Goal: Contribute content: Add original content to the website for others to see

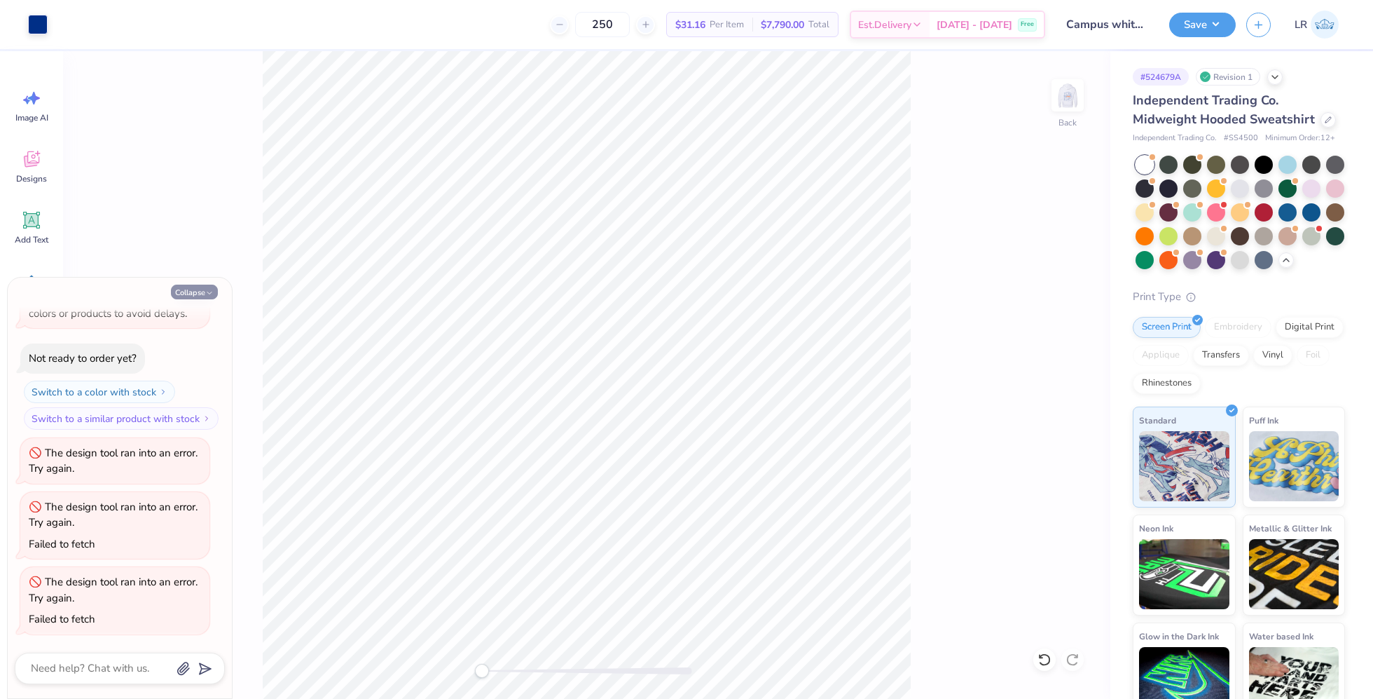
click at [180, 288] on button "Collapse" at bounding box center [194, 291] width 47 height 15
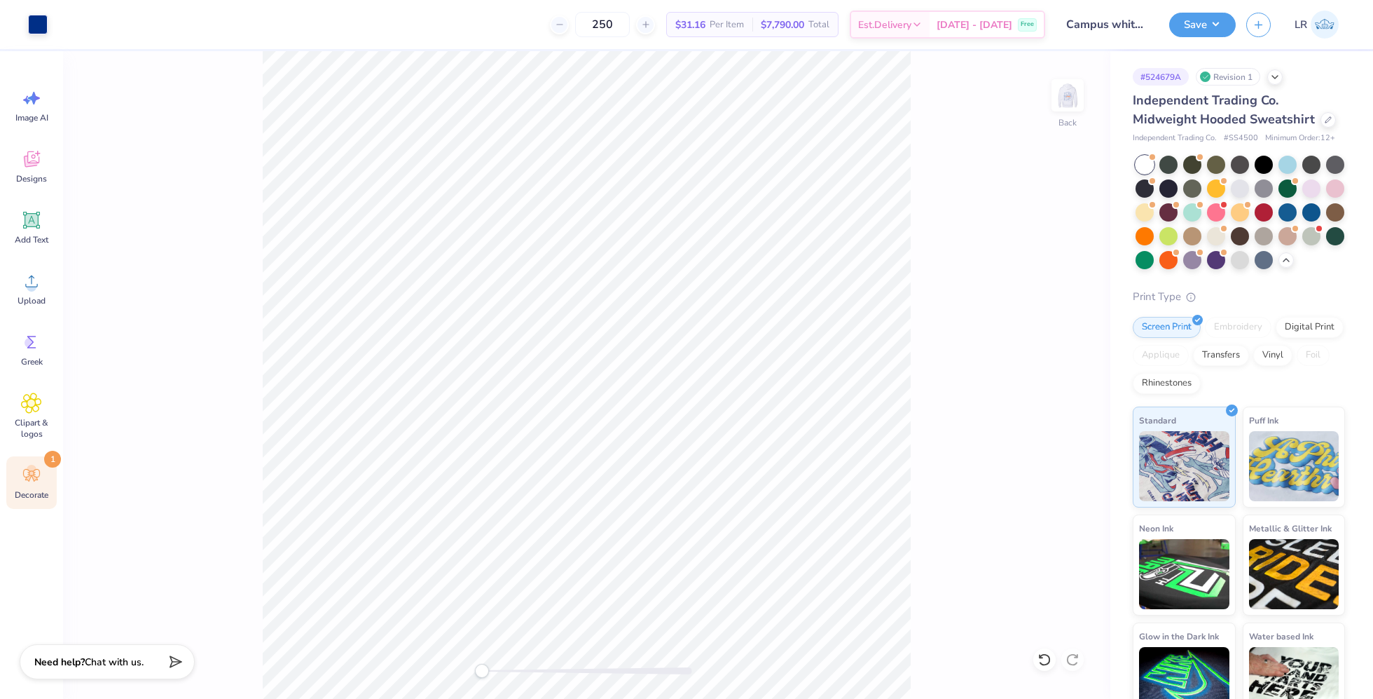
click at [26, 455] on div "Image AI Designs Add Text Upload Greek Clipart & logos Decorate 1" at bounding box center [31, 294] width 50 height 430
click at [29, 469] on circle at bounding box center [32, 470] width 10 height 10
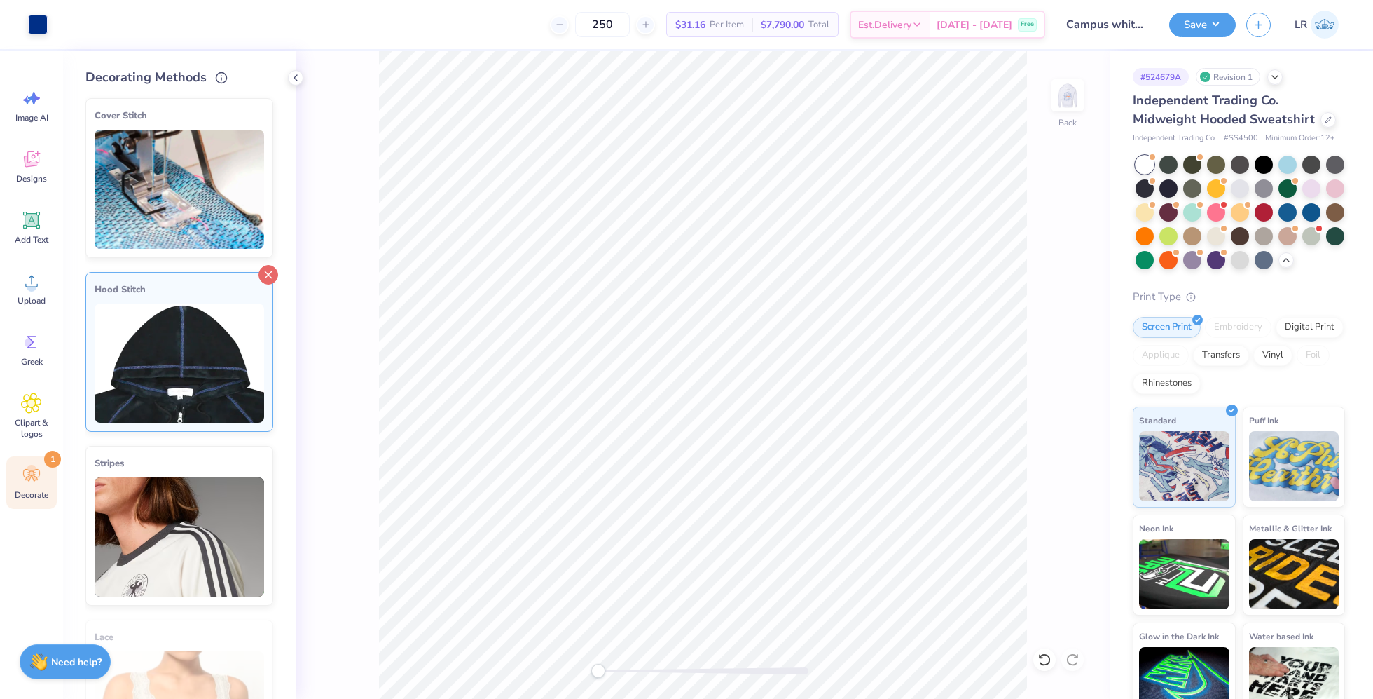
click at [273, 270] on icon at bounding box center [269, 275] width 20 height 20
click at [294, 73] on icon at bounding box center [295, 77] width 11 height 11
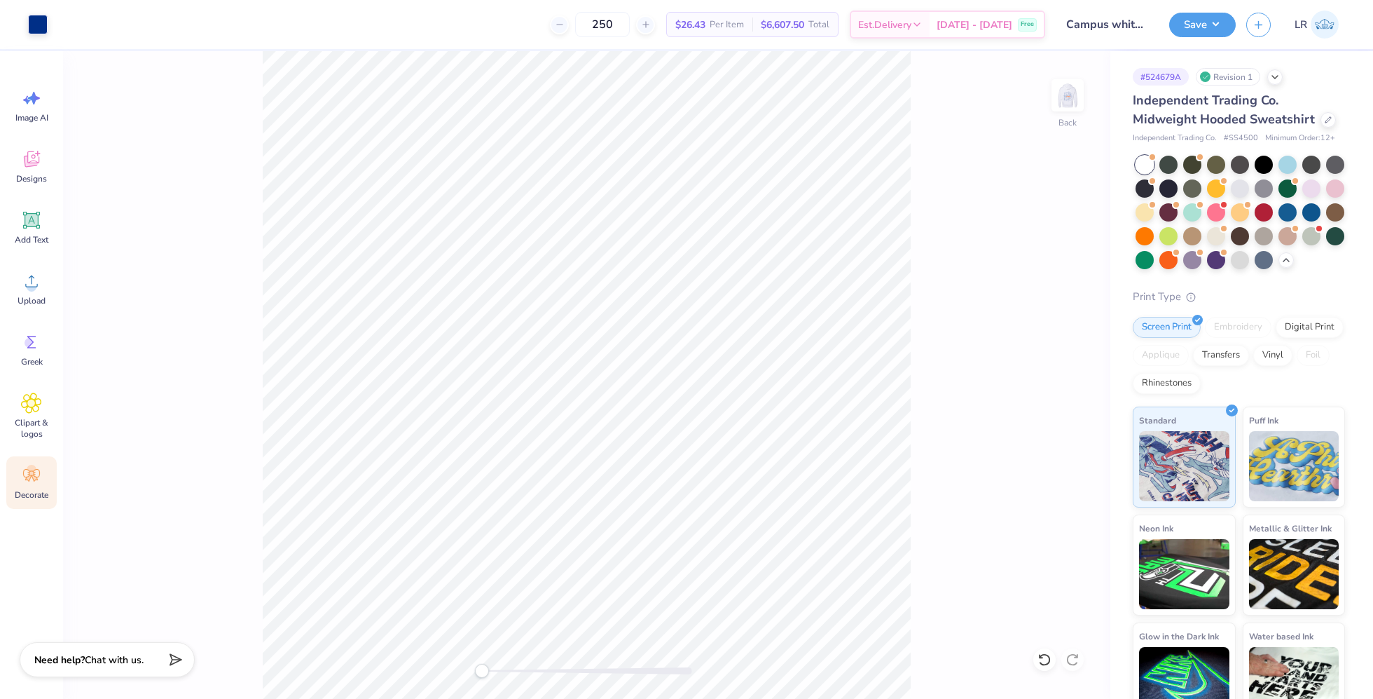
click at [51, 670] on div "Need help? Chat with us." at bounding box center [107, 659] width 175 height 35
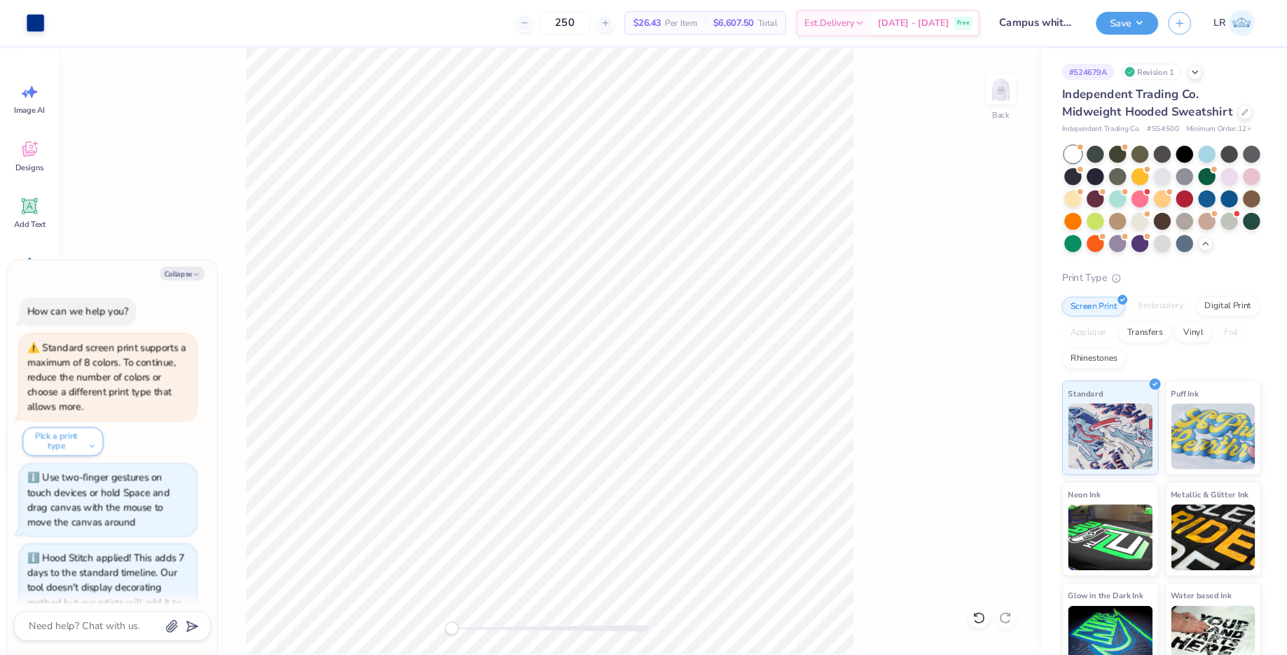
scroll to position [2352, 0]
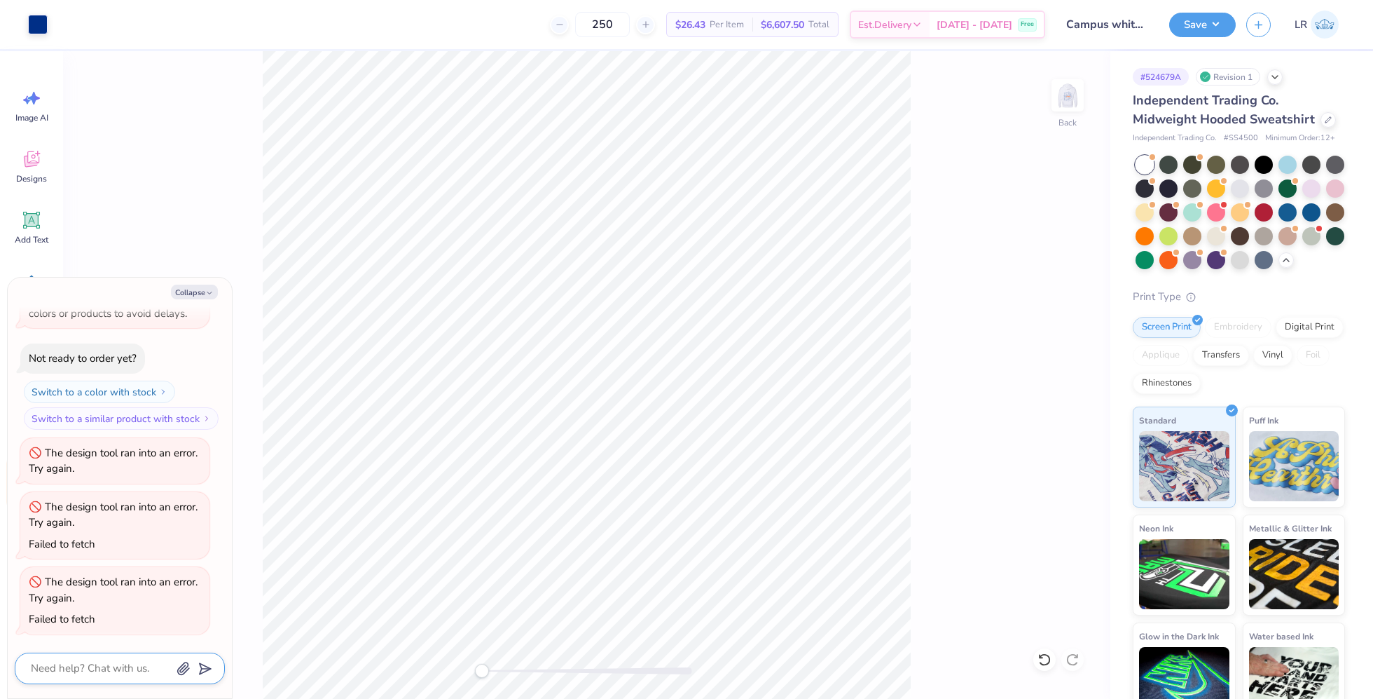
click at [76, 671] on textarea at bounding box center [100, 668] width 142 height 19
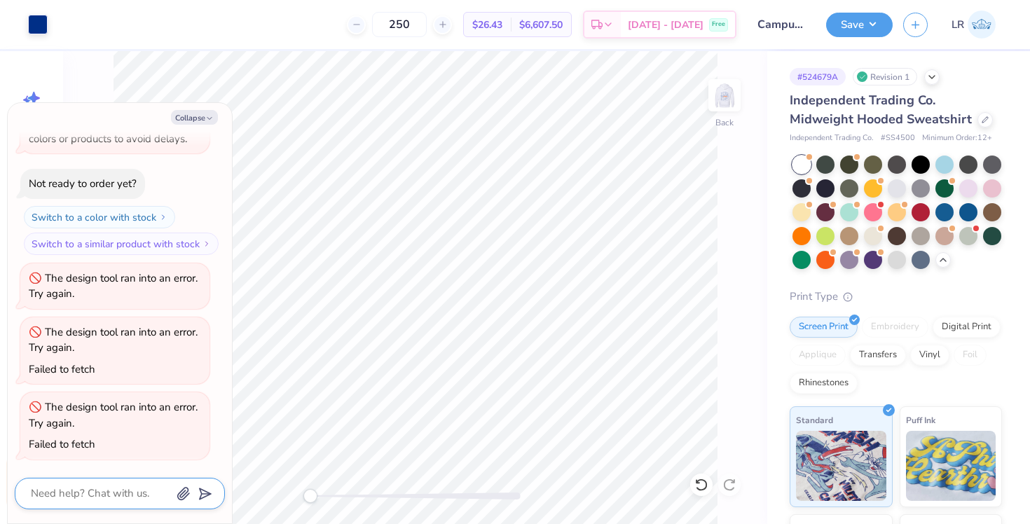
scroll to position [2353, 0]
type textarea "x"
type textarea "wh"
type textarea "x"
type textarea "whr"
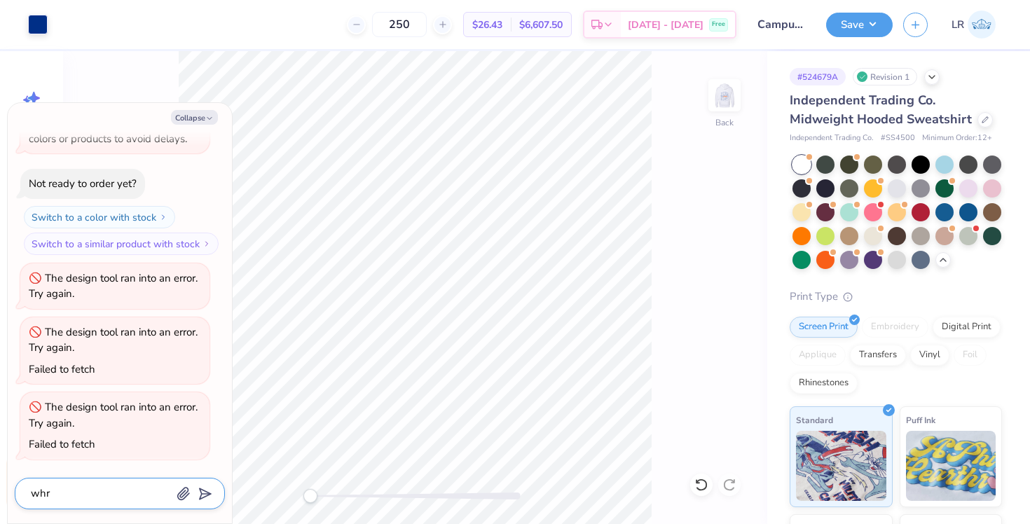
type textarea "x"
type textarea "whre"
type textarea "x"
type textarea "whrer"
type textarea "x"
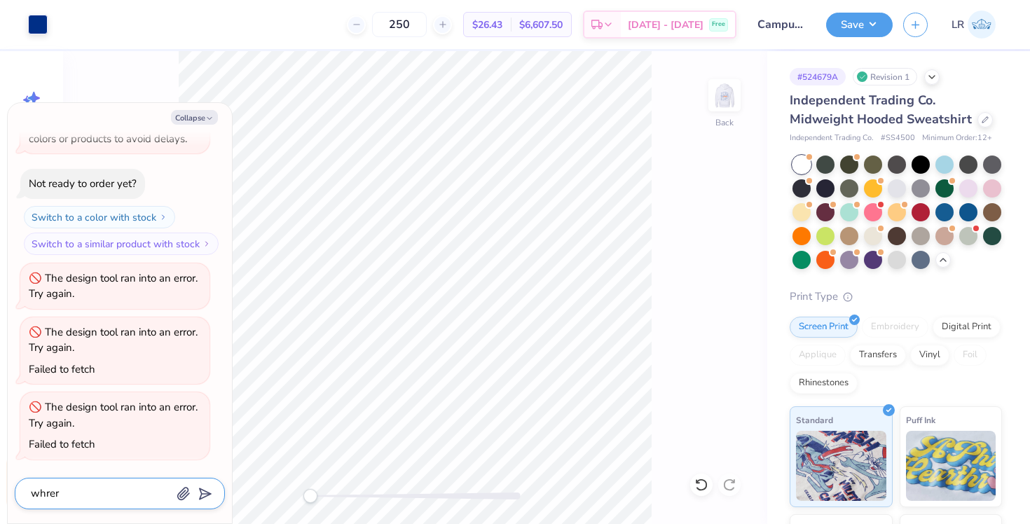
type textarea "whre"
type textarea "x"
type textarea "whr"
type textarea "x"
type textarea "wh"
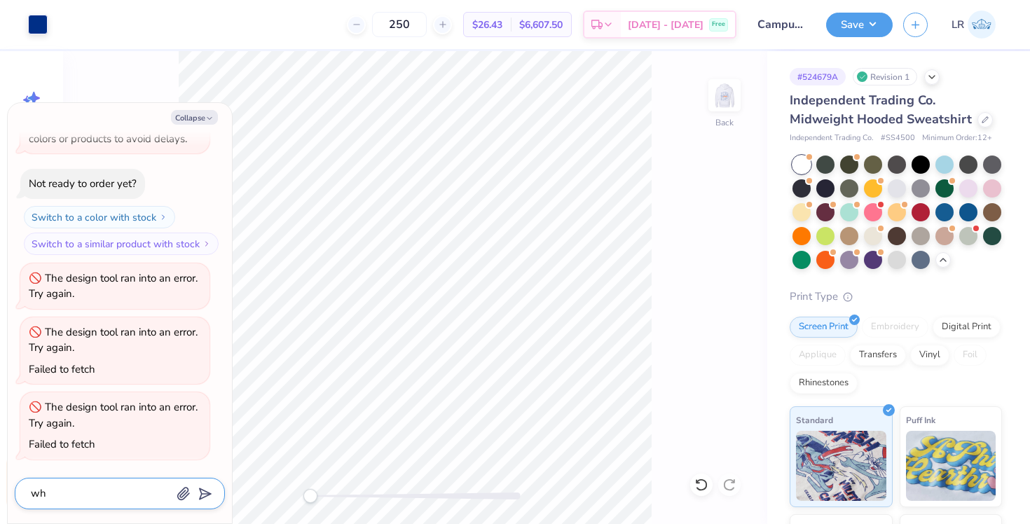
type textarea "x"
type textarea "whe"
type textarea "x"
type textarea "wher"
type textarea "x"
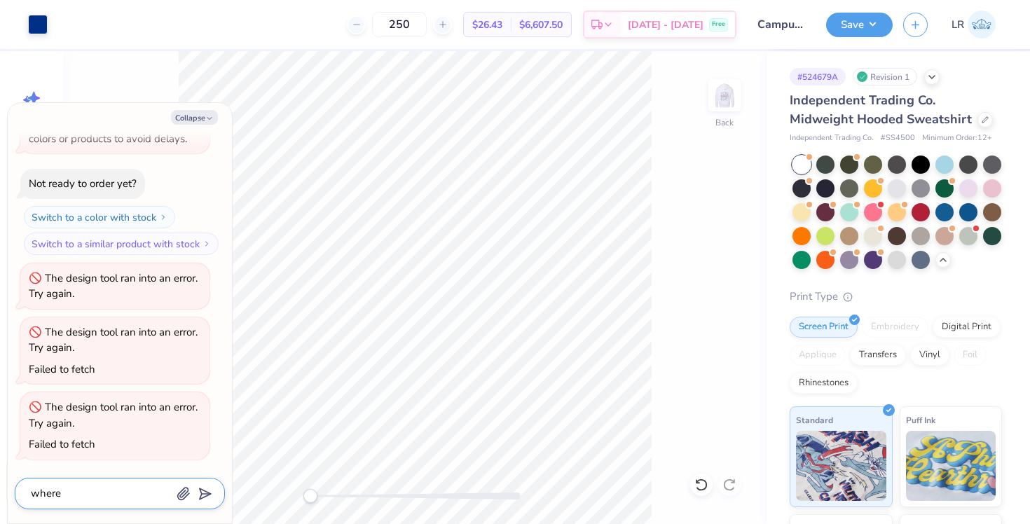
type textarea "where"
type textarea "x"
type textarea "where d"
type textarea "x"
type textarea "where do"
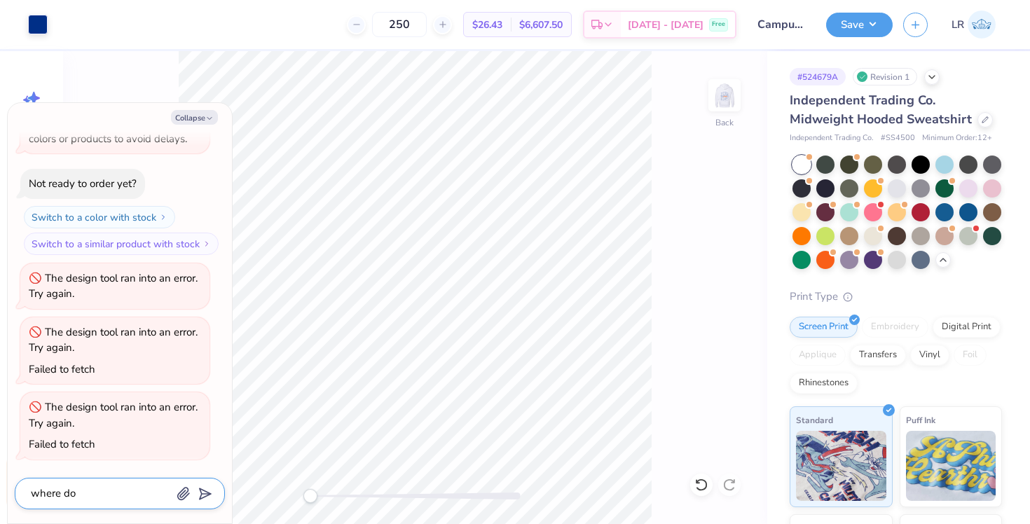
type textarea "x"
type textarea "where do"
type textarea "x"
type textarea "where do i"
type textarea "x"
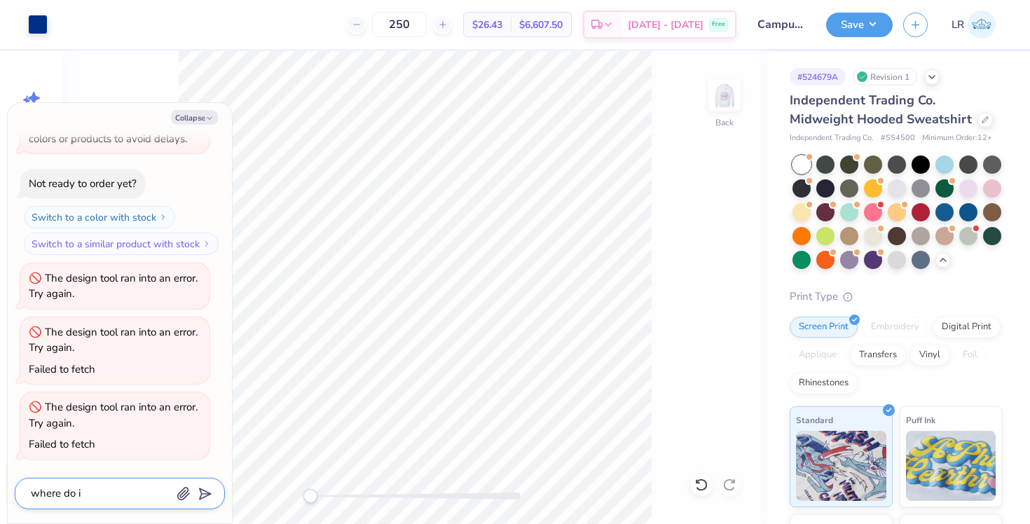
type textarea "where do i"
type textarea "x"
type textarea "where do i a"
type textarea "x"
type textarea "where do i ad"
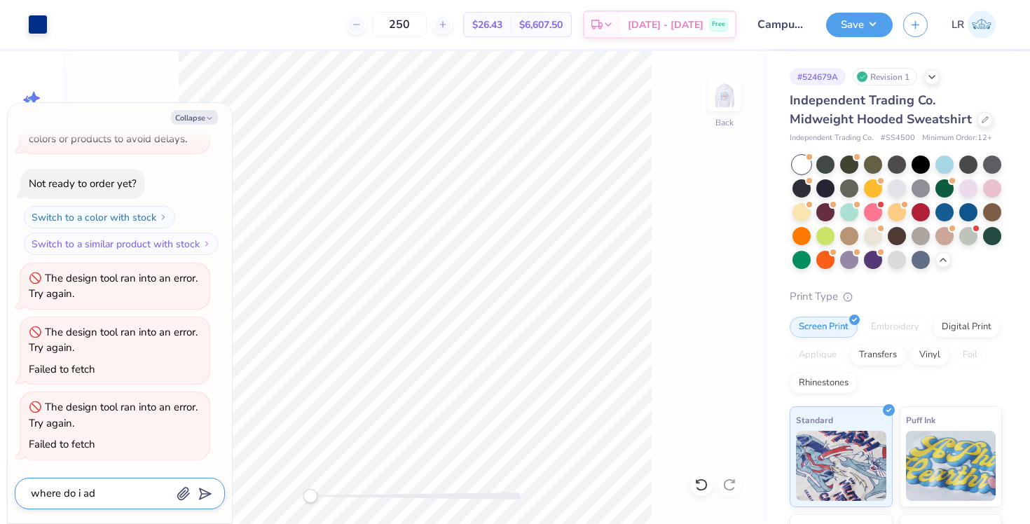
type textarea "x"
type textarea "where do i add"
type textarea "x"
type textarea "where do i add"
type textarea "x"
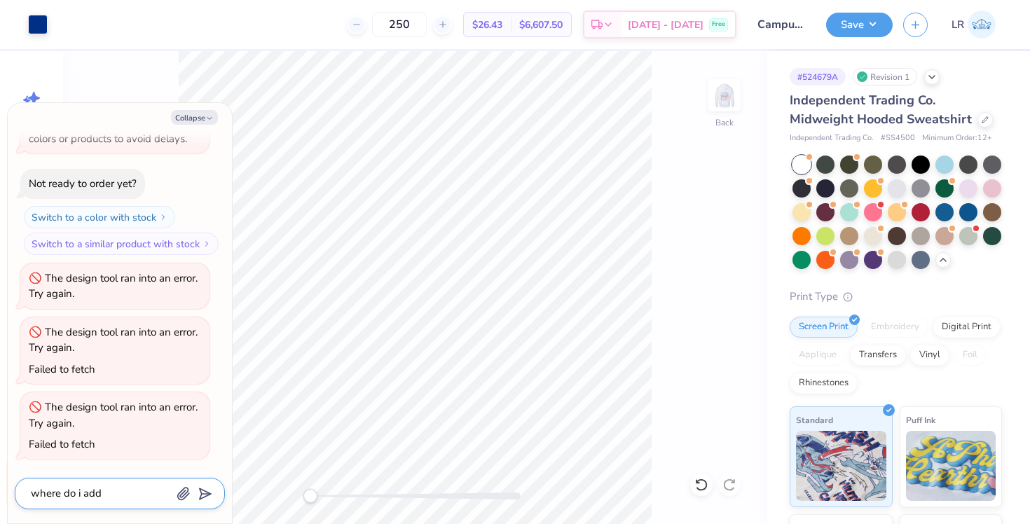
type textarea "where do i add t"
type textarea "x"
type textarea "where do i add th"
type textarea "x"
type textarea "where do i add the"
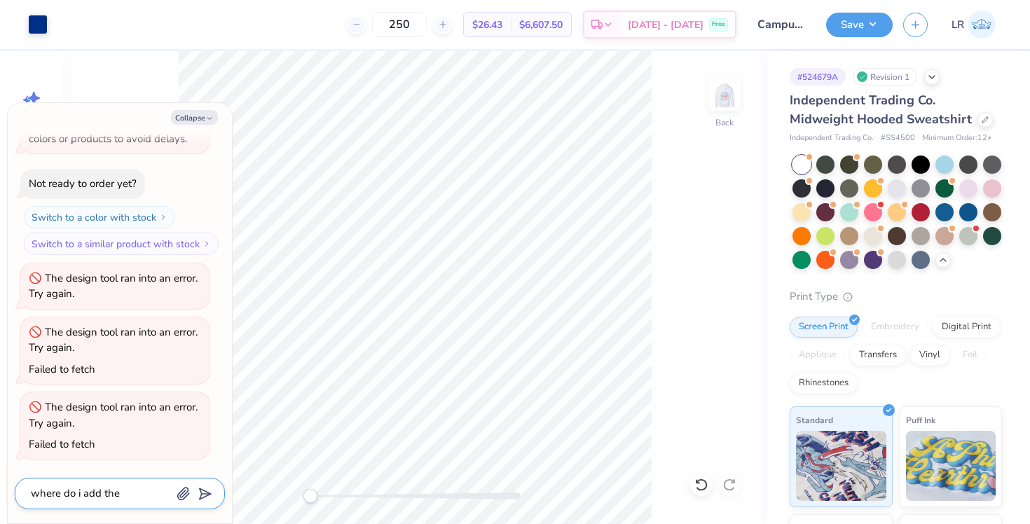
type textarea "x"
type textarea "where do i add the"
type textarea "x"
type textarea "where do i add the T"
type textarea "x"
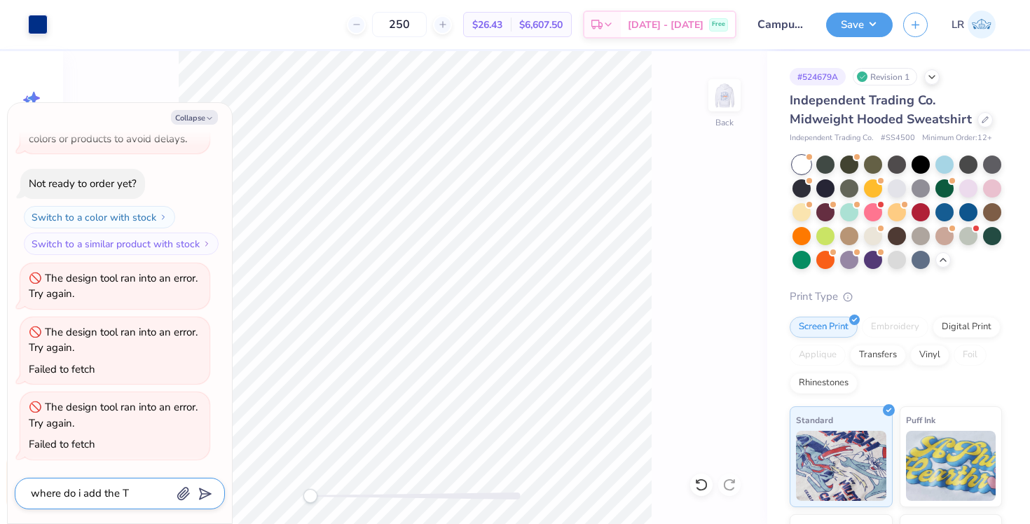
type textarea "where do i add the TM"
type textarea "x"
type textarea "where do i add the TM"
type textarea "x"
type textarea "where do i add the TM l"
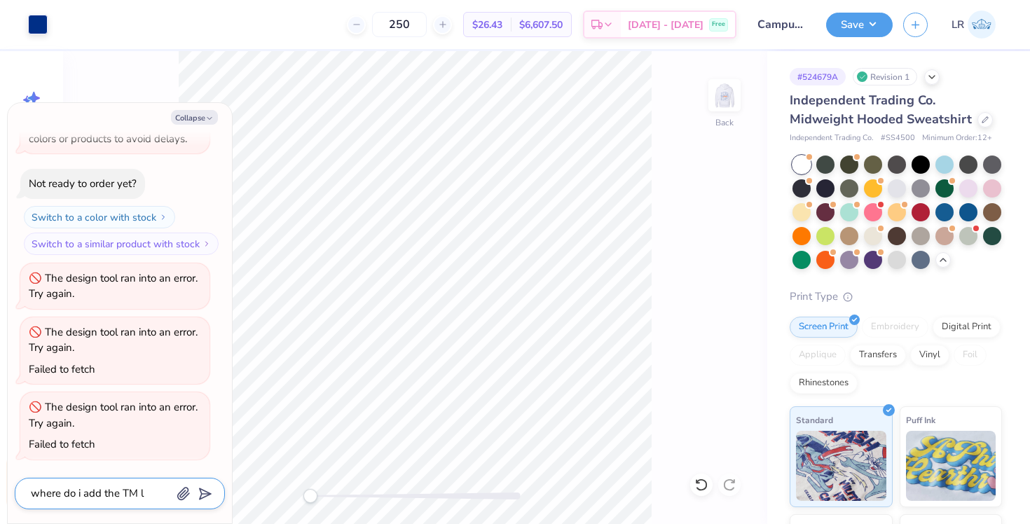
type textarea "x"
type textarea "where do i add the TM lo"
type textarea "x"
type textarea "where do i add the TM log"
type textarea "x"
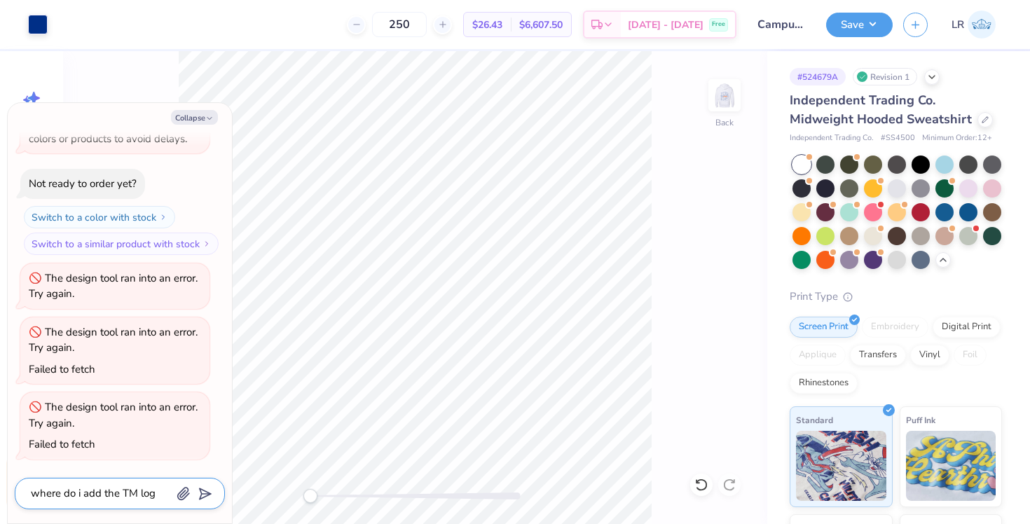
type textarea "where do i add the TM logo"
type textarea "x"
type textarea "where do i add the TM logo"
type textarea "x"
type textarea "where do i add the TM logo f"
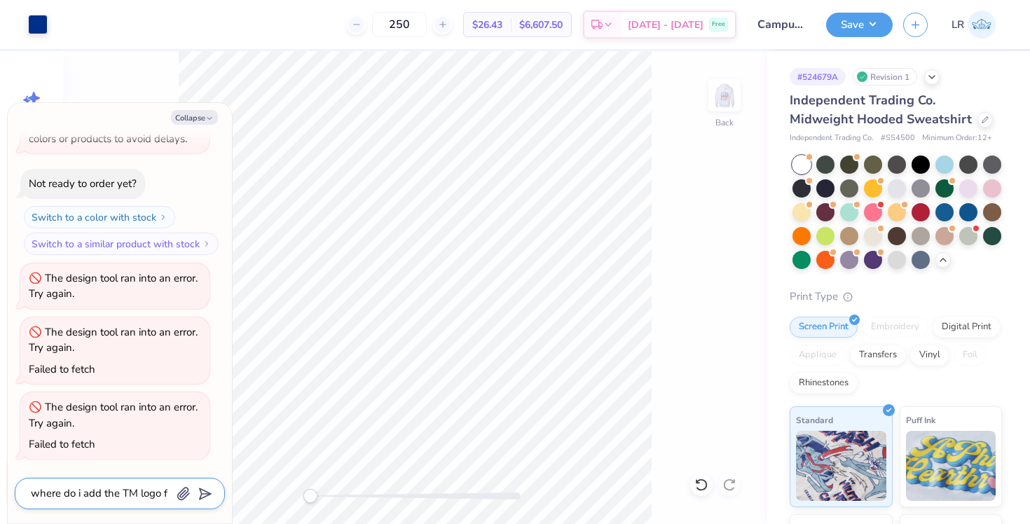
type textarea "x"
type textarea "where do i add the TM logo fo"
type textarea "x"
type textarea "where do i add the TM logo for"
type textarea "x"
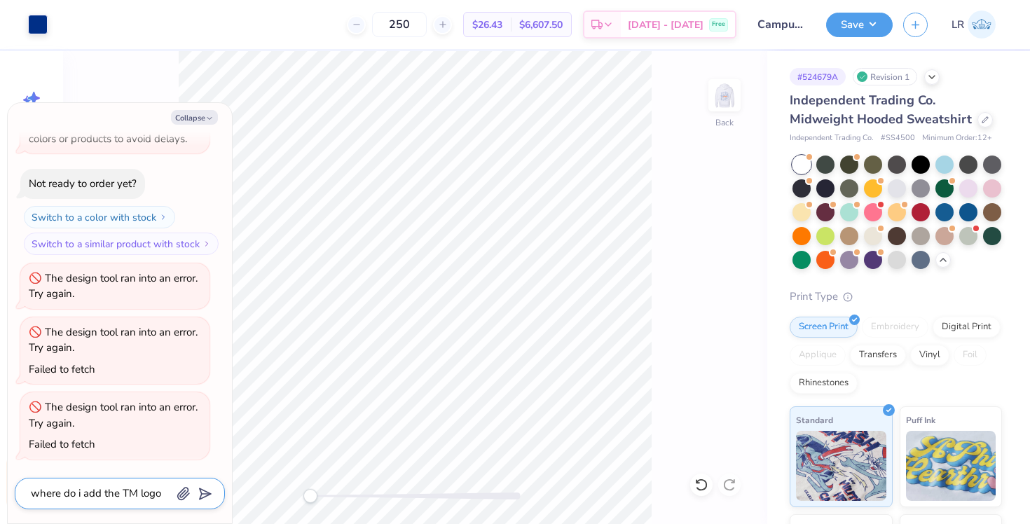
type textarea "where do i add the TM logo for"
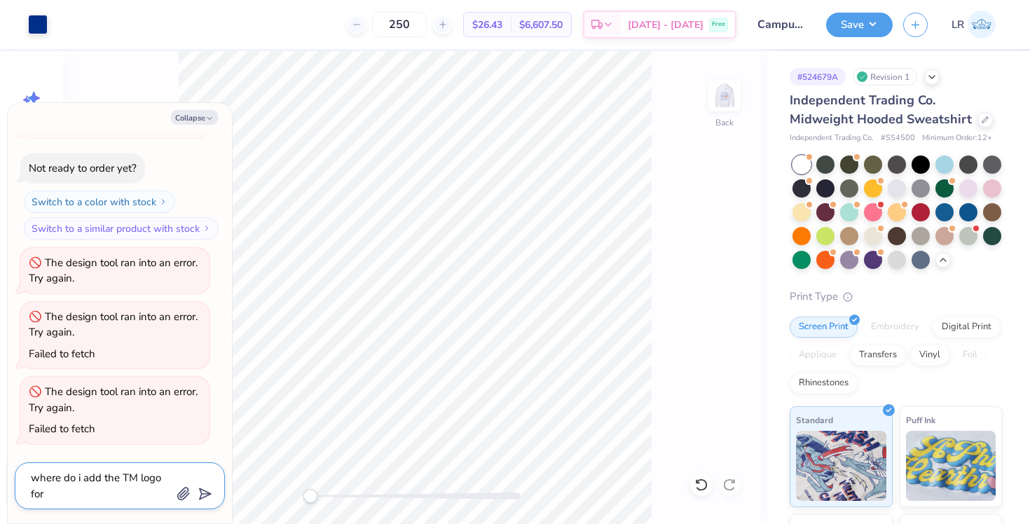
type textarea "x"
type textarea "where do i add the TM logo for it"
type textarea "x"
type textarea "where do i add the TM logo for it"
type textarea "x"
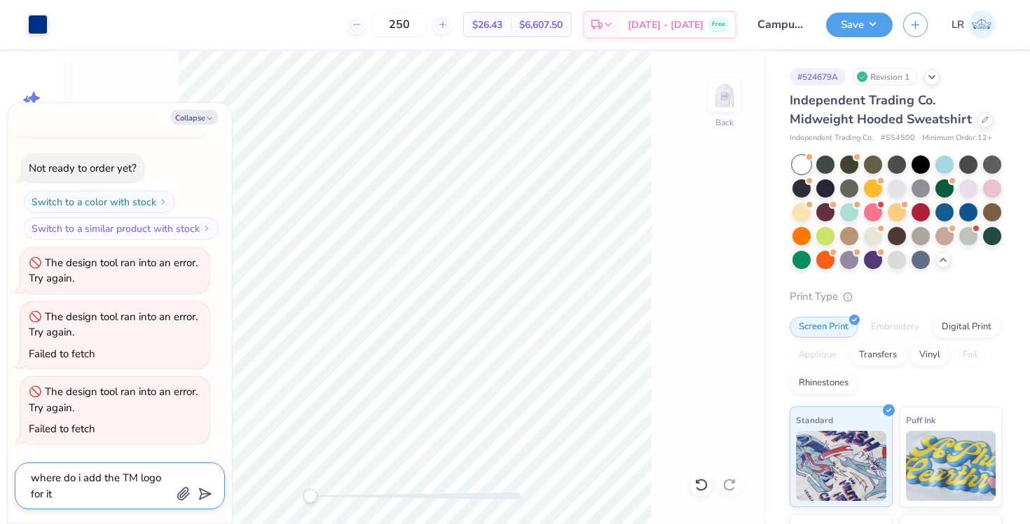
type textarea "where do i add the TM logo for it t"
type textarea "x"
type textarea "where do i add the TM logo for it to"
type textarea "x"
type textarea "where do i add the TM logo for it to"
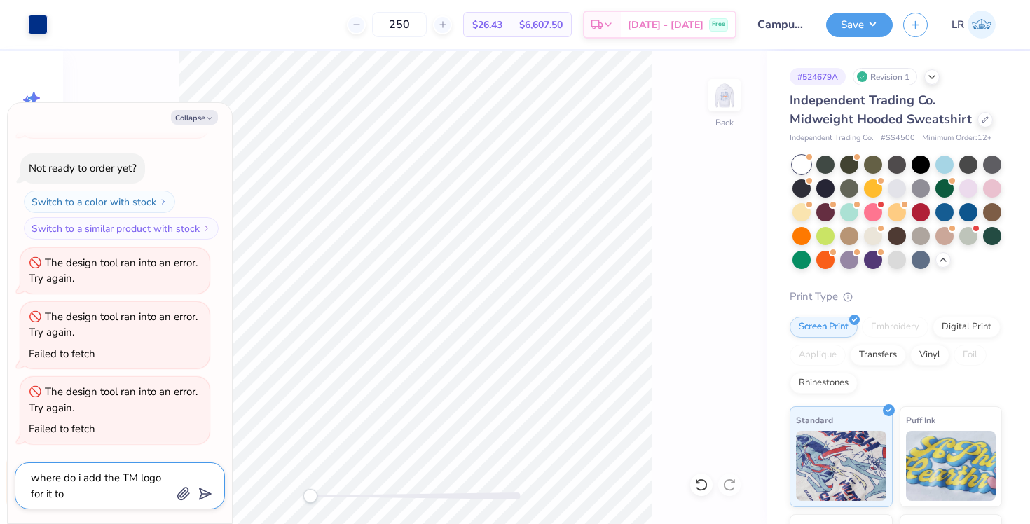
type textarea "x"
type textarea "where do i add the TM logo for it to b"
type textarea "x"
type textarea "where do i add the TM logo for it to be"
type textarea "x"
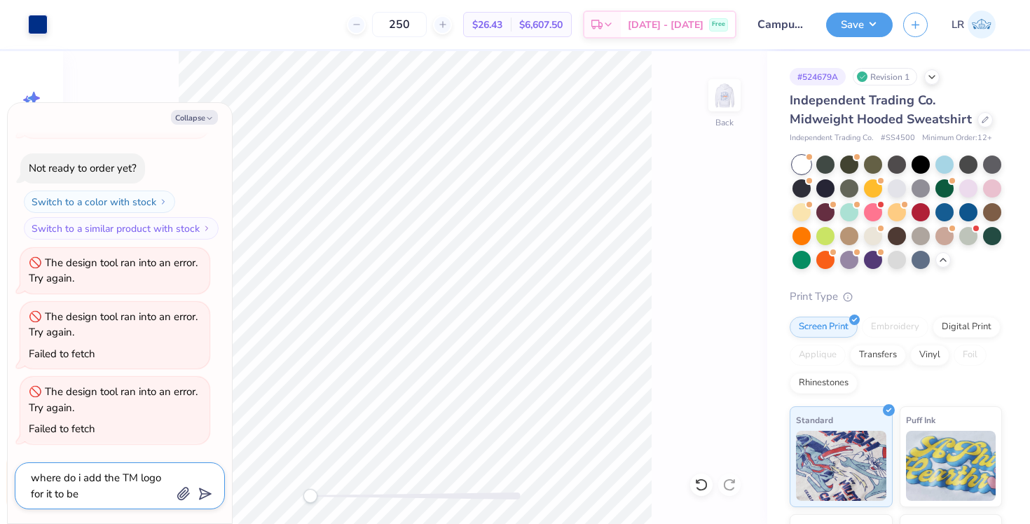
type textarea "where do i add the TM logo for it to be"
type textarea "x"
type textarea "where do i add the TM logo for it to be a"
type textarea "x"
type textarea "where do i add the TM logo for it to be ap"
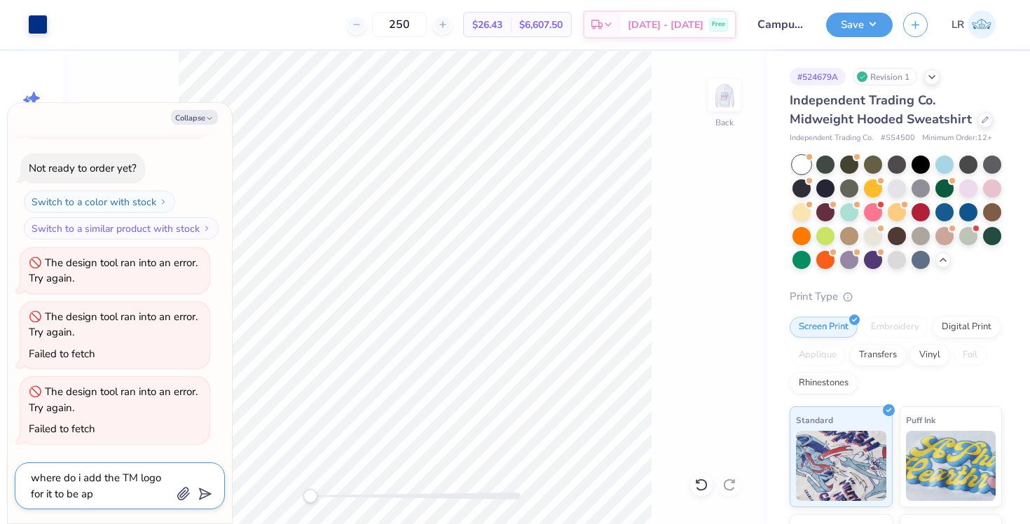
type textarea "x"
type textarea "where do i add the TM logo for it to be app"
type textarea "x"
type textarea "where do i add the TM logo for it to be appr"
type textarea "x"
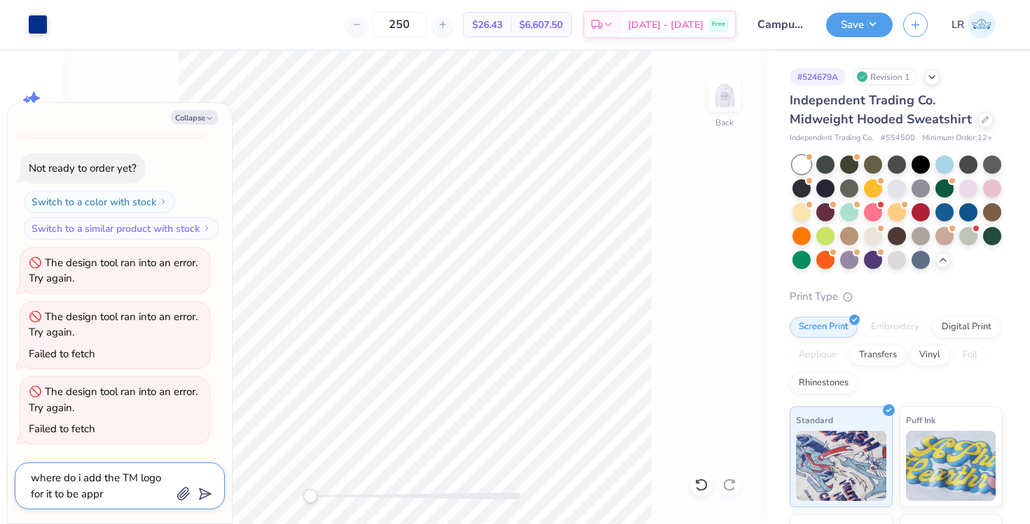
type textarea "where do i add the TM logo for it to be appro"
type textarea "x"
type textarea "where do i add the TM logo for it to be approv"
type textarea "x"
type textarea "where do i add the TM logo for it to be approve"
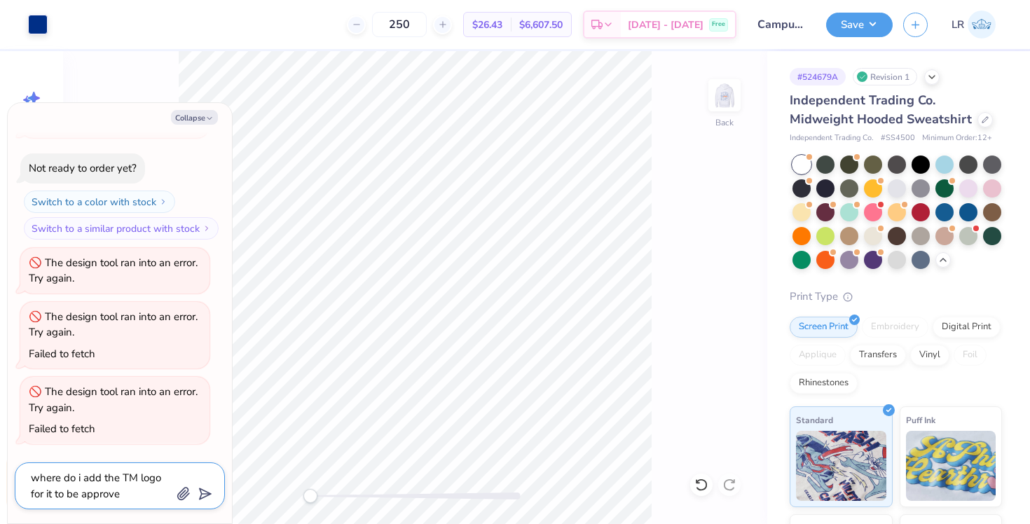
type textarea "x"
type textarea "where do i add the TM logo for it to be approved"
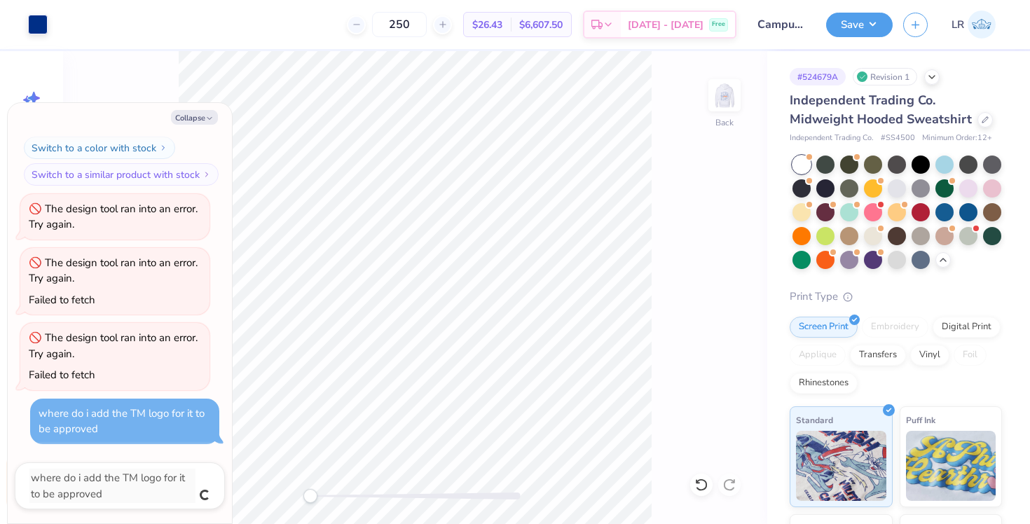
type textarea "x"
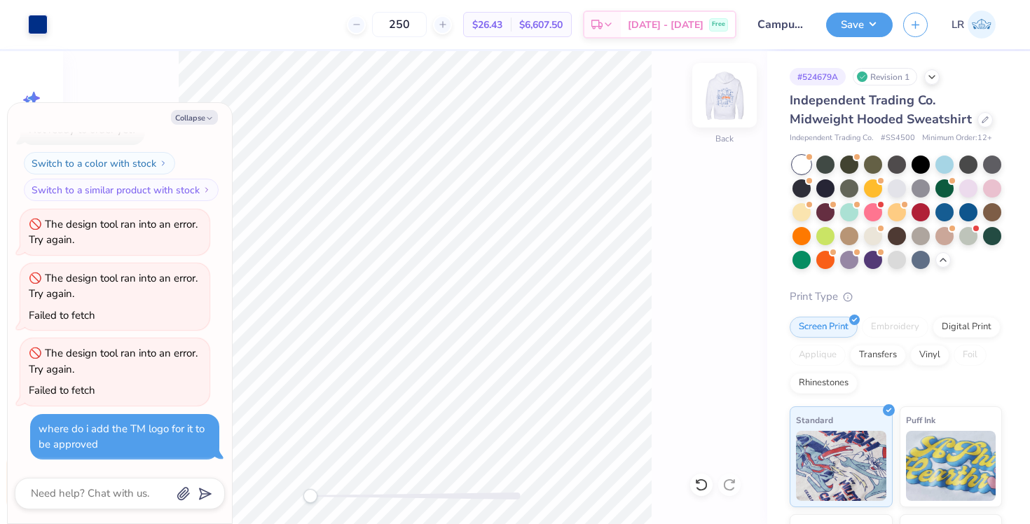
click at [727, 89] on img at bounding box center [725, 95] width 56 height 56
click at [81, 20] on div at bounding box center [88, 23] width 20 height 20
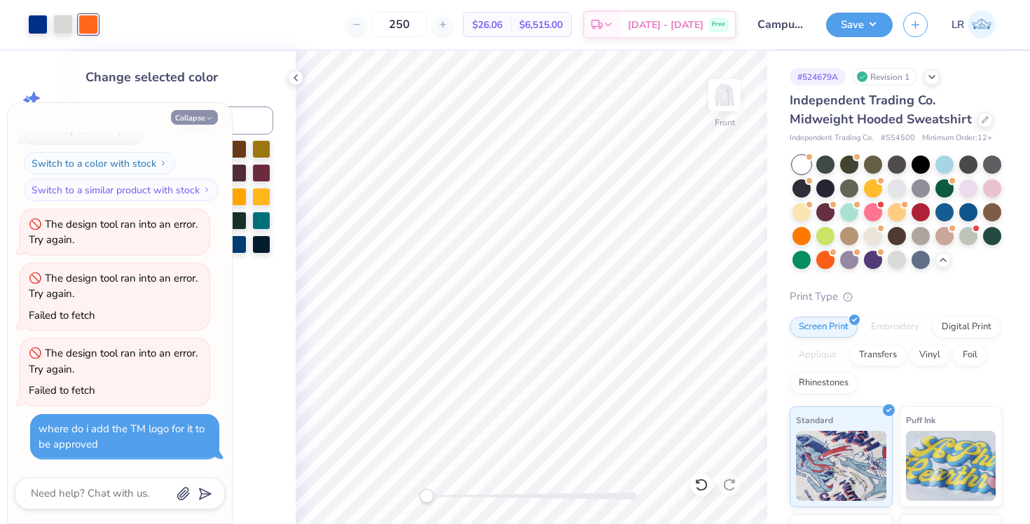
click at [204, 123] on button "Collapse" at bounding box center [194, 117] width 47 height 15
type textarea "x"
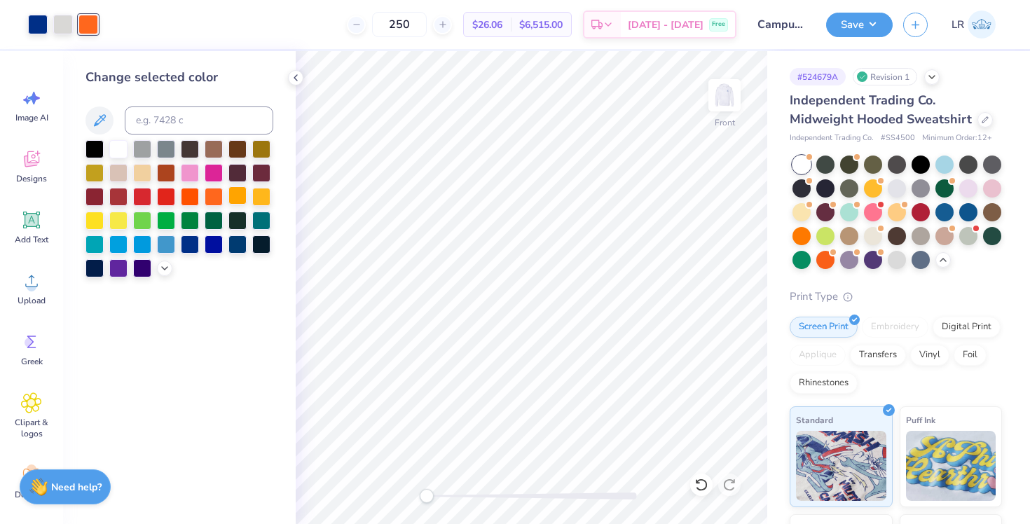
click at [234, 196] on div at bounding box center [237, 195] width 18 height 18
click at [214, 196] on div at bounding box center [214, 195] width 18 height 18
click at [229, 196] on div at bounding box center [237, 195] width 18 height 18
click at [214, 196] on div at bounding box center [214, 195] width 18 height 18
click at [188, 195] on div at bounding box center [190, 195] width 18 height 18
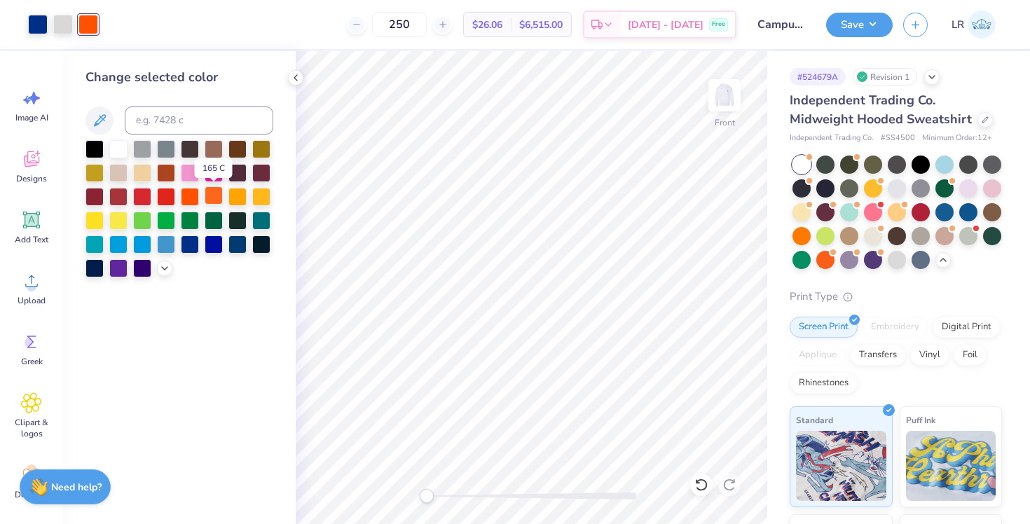
click at [212, 198] on div at bounding box center [214, 195] width 18 height 18
click at [198, 198] on div at bounding box center [190, 195] width 18 height 18
click at [219, 200] on div at bounding box center [214, 195] width 18 height 18
click at [189, 200] on div at bounding box center [190, 195] width 18 height 18
click at [217, 198] on div at bounding box center [214, 195] width 18 height 18
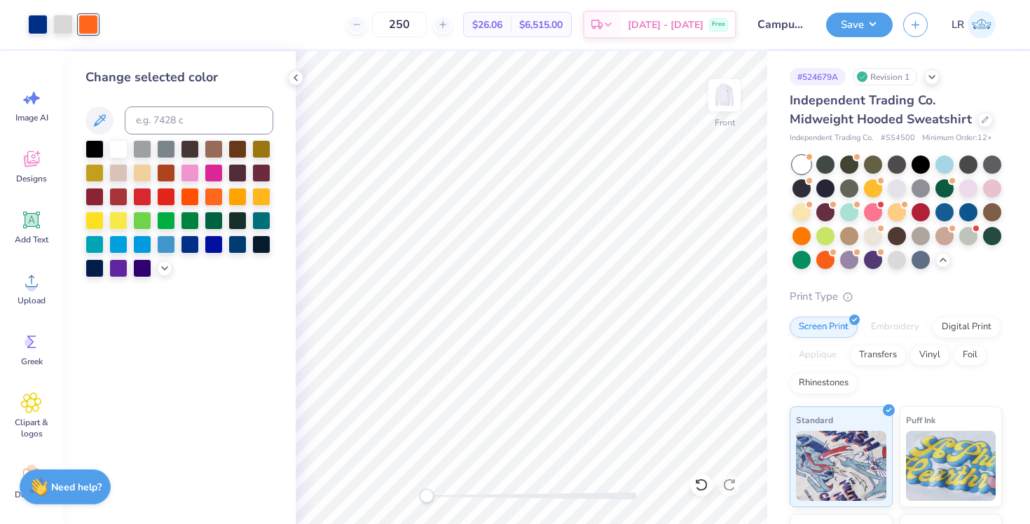
click at [207, 452] on div "Change selected color" at bounding box center [179, 287] width 233 height 473
click at [730, 98] on img at bounding box center [725, 95] width 56 height 56
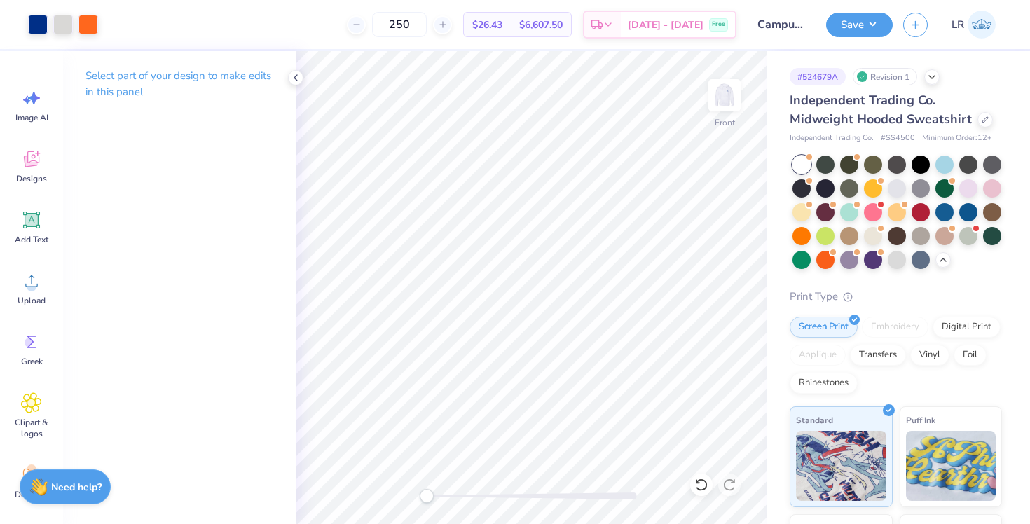
click at [720, 92] on img at bounding box center [725, 95] width 28 height 28
click at [294, 67] on div "Select part of your design to make edits in this panel" at bounding box center [179, 89] width 233 height 76
click at [294, 78] on icon at bounding box center [295, 77] width 11 height 11
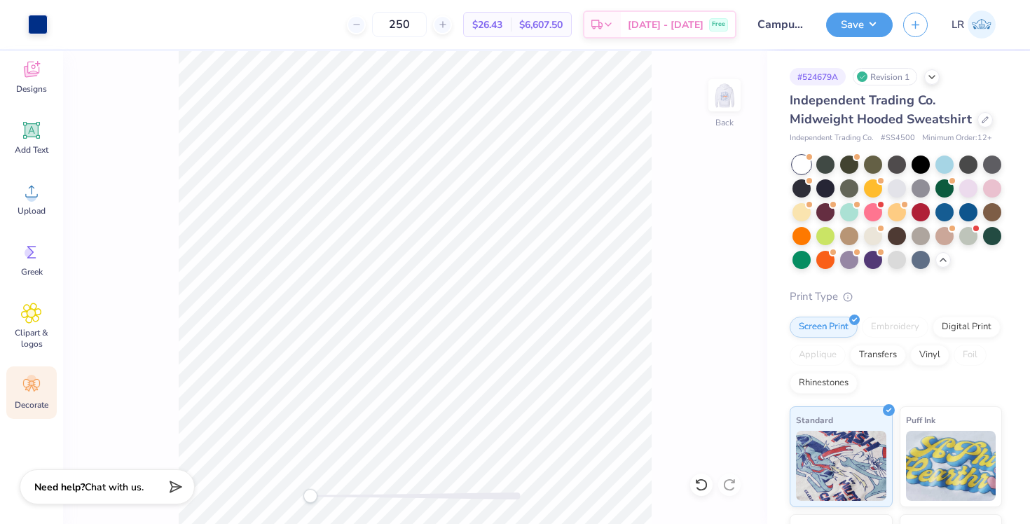
scroll to position [0, 0]
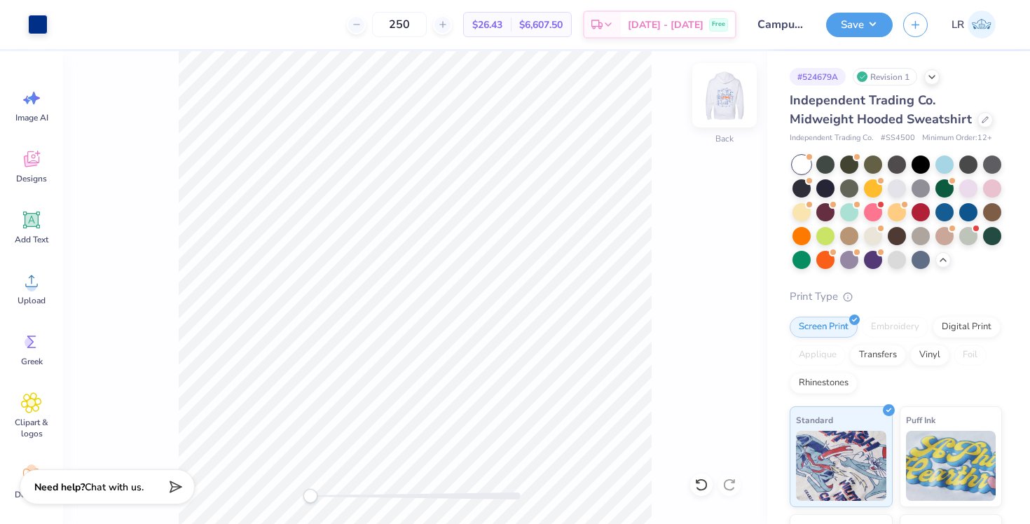
click at [725, 99] on img at bounding box center [725, 95] width 56 height 56
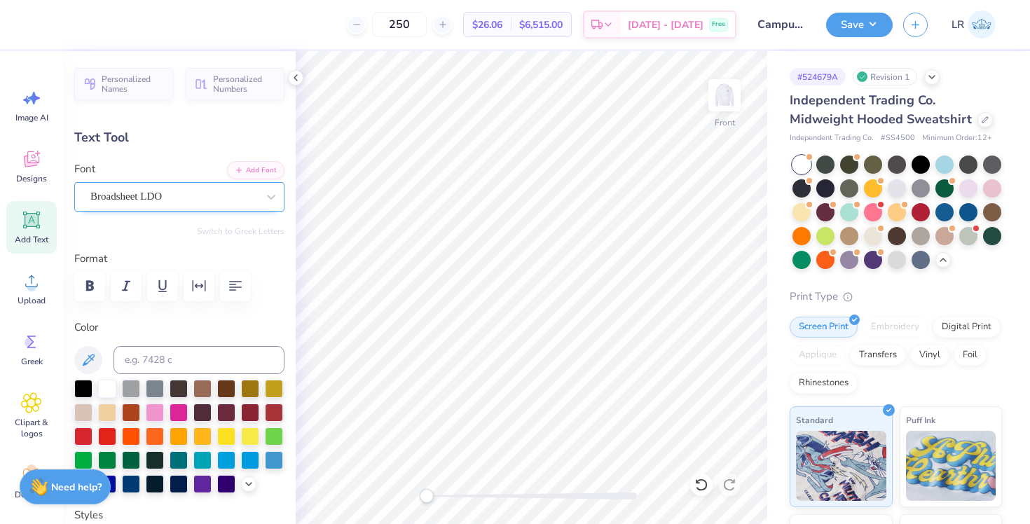
click at [235, 207] on div "Broadsheet LDO" at bounding box center [179, 196] width 210 height 29
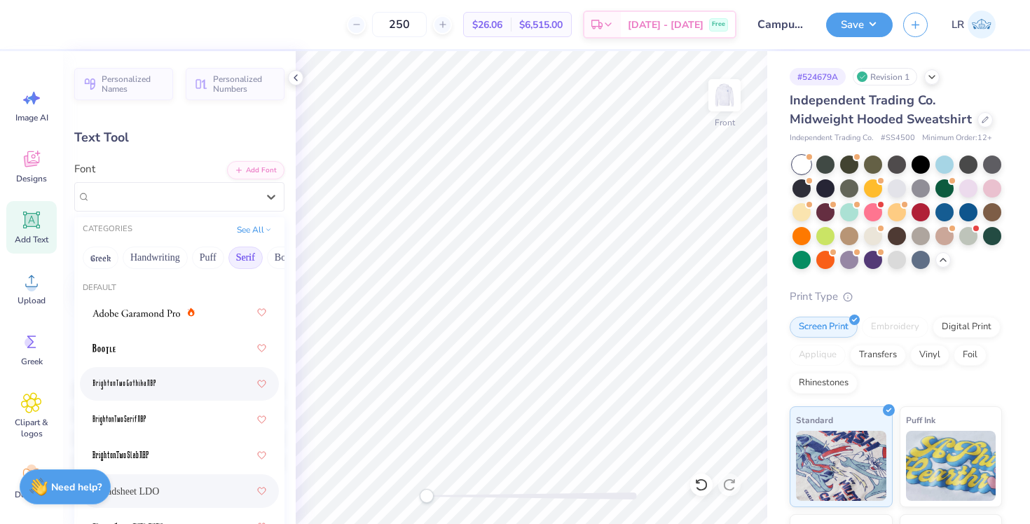
scroll to position [16, 0]
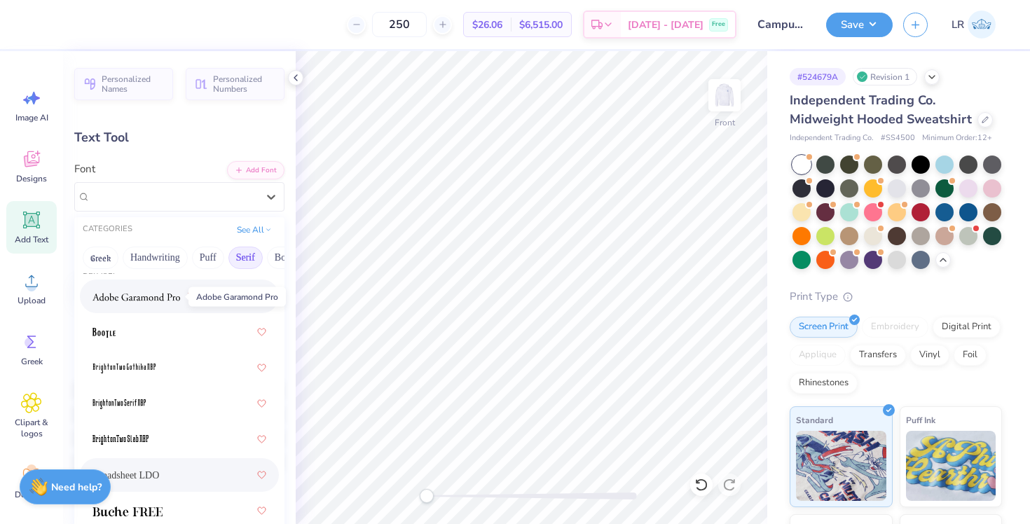
click at [151, 292] on img at bounding box center [136, 297] width 88 height 10
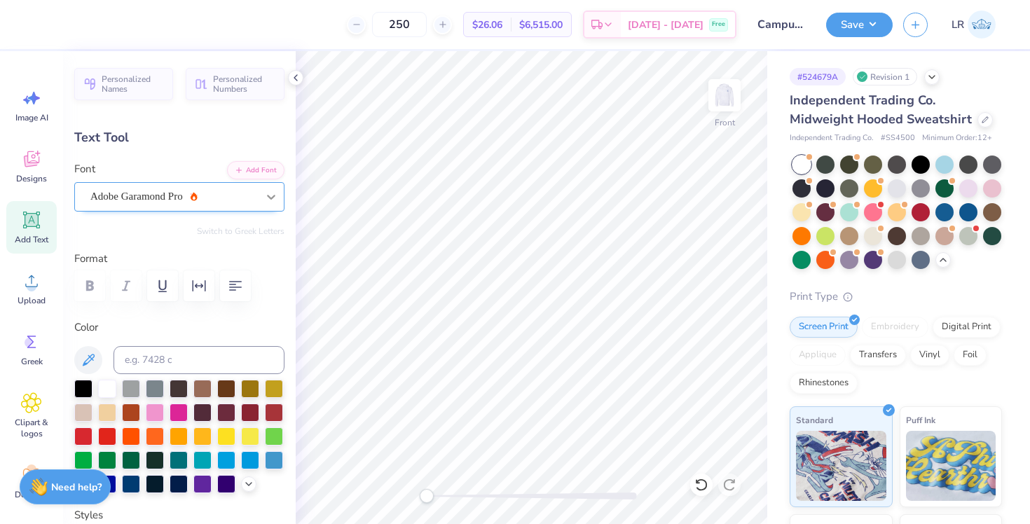
click at [267, 198] on icon at bounding box center [271, 197] width 14 height 14
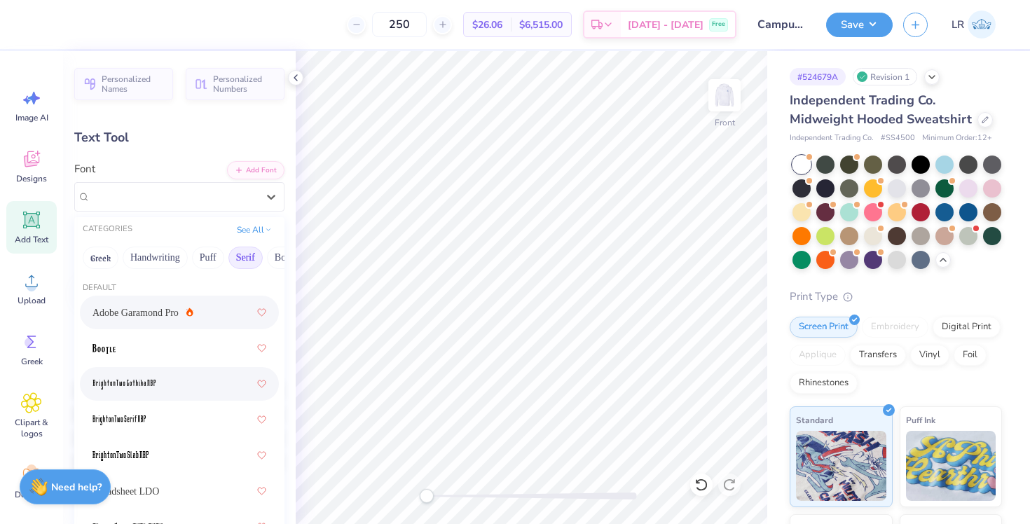
scroll to position [174, 0]
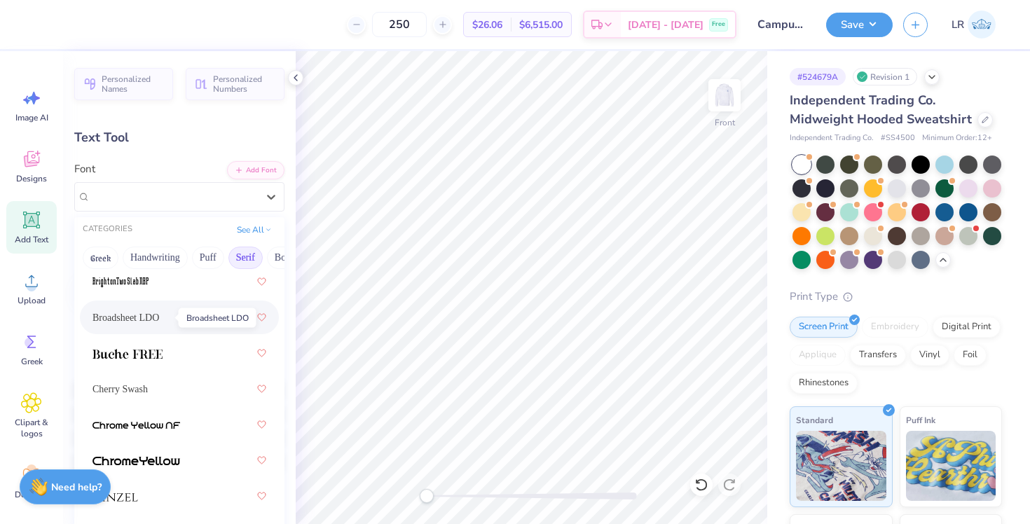
click at [159, 320] on span "Broadsheet LDO" at bounding box center [125, 317] width 67 height 15
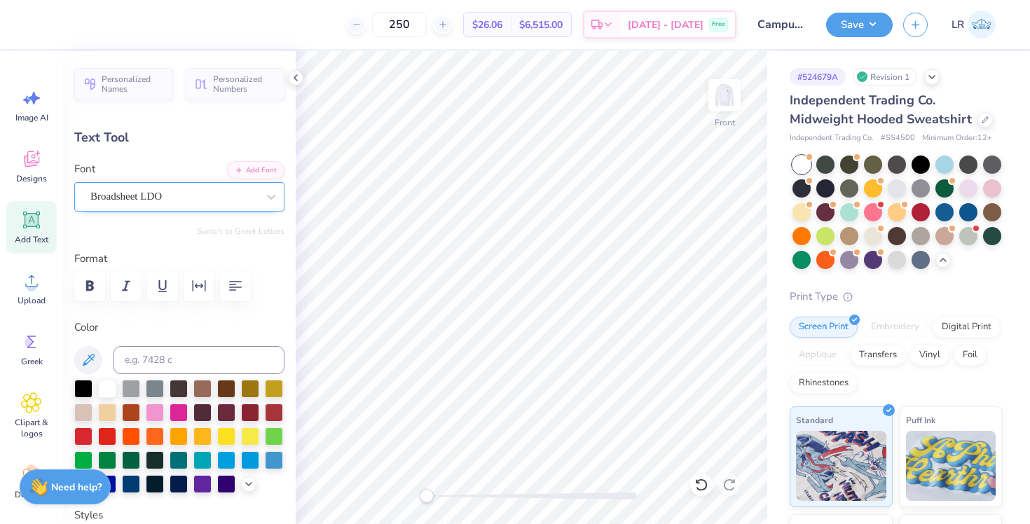
click at [256, 207] on div "Broadsheet LDO" at bounding box center [179, 196] width 210 height 29
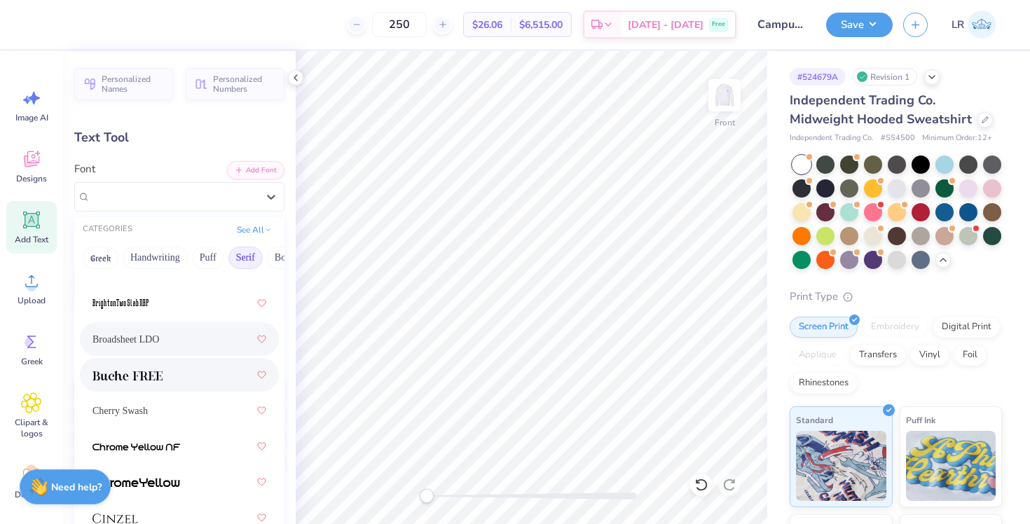
scroll to position [173, 0]
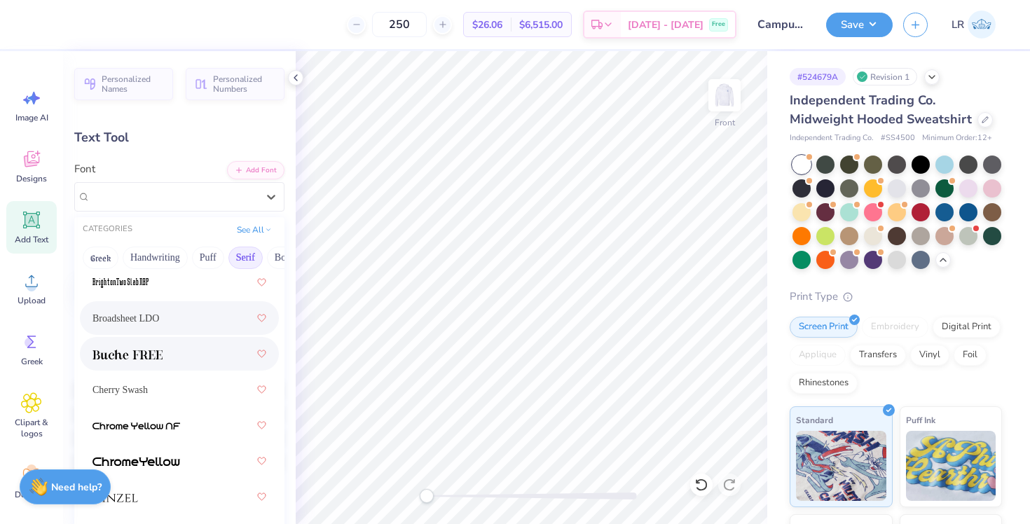
click at [181, 365] on div at bounding box center [179, 353] width 174 height 25
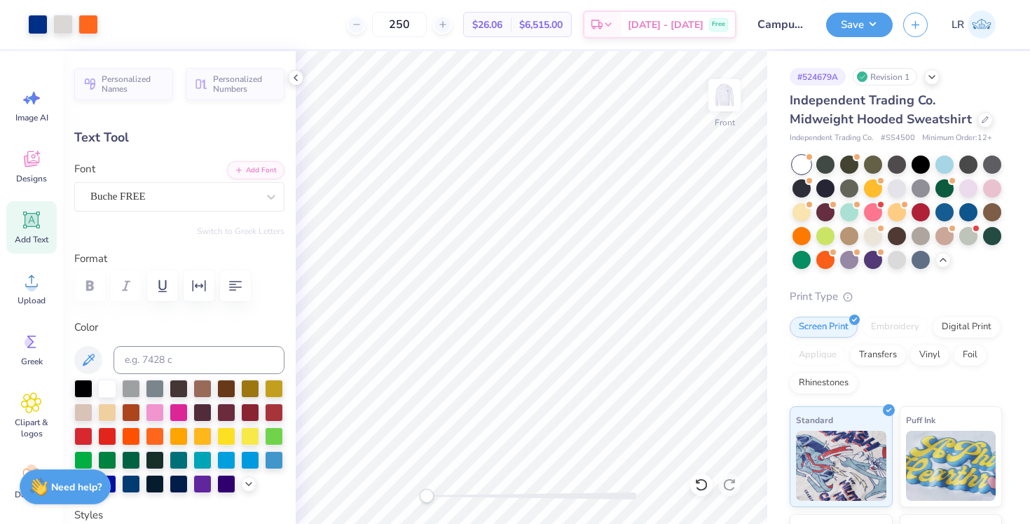
click at [516, 498] on div at bounding box center [532, 496] width 210 height 7
click at [463, 495] on div at bounding box center [532, 496] width 210 height 7
click at [453, 496] on div at bounding box center [532, 496] width 210 height 7
click at [507, 493] on div at bounding box center [532, 496] width 210 height 7
click at [567, 491] on div at bounding box center [532, 496] width 210 height 14
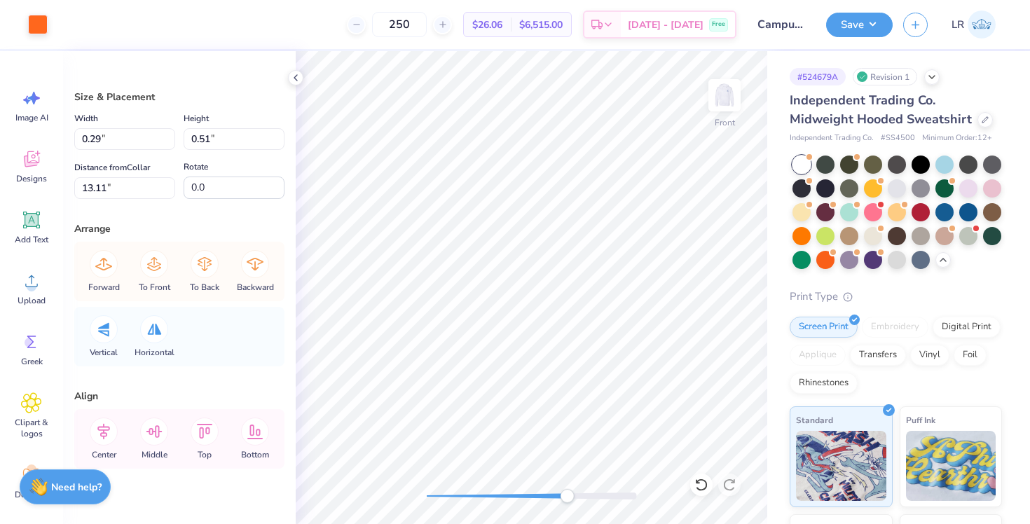
type input "0.33"
type input "0.45"
type input "13.08"
type input "0.35"
type input "0.46"
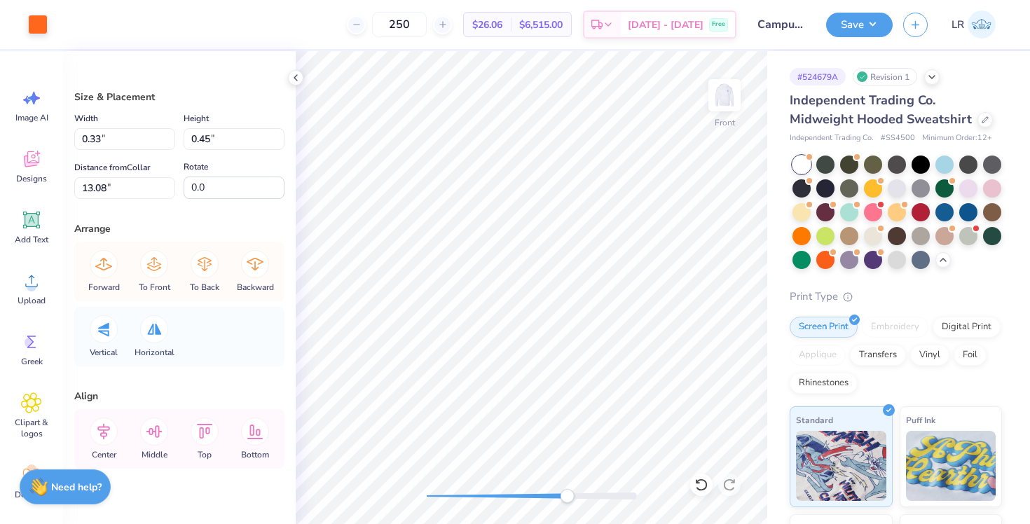
type input "13.17"
click at [615, 491] on div at bounding box center [532, 496] width 210 height 14
type input "0.33"
type input "0.45"
type input "13.11"
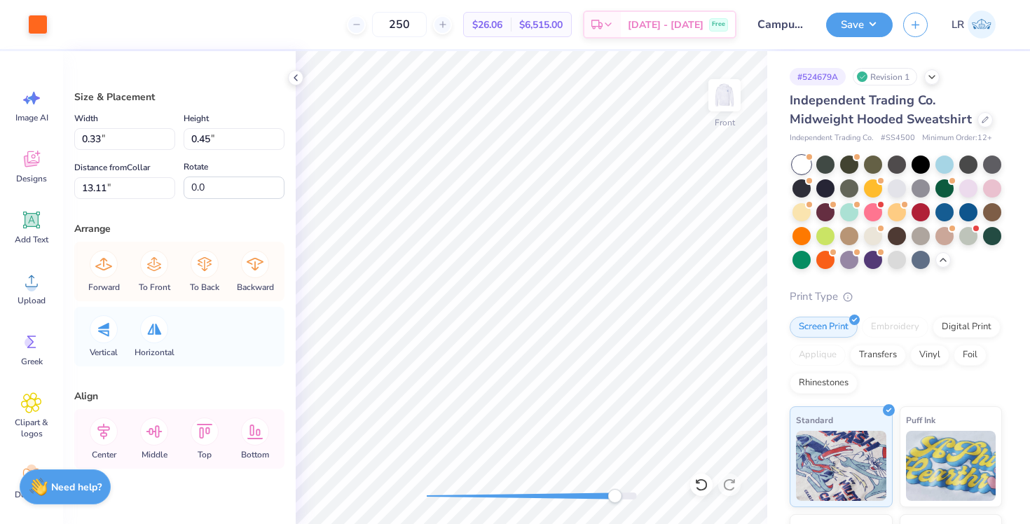
type input "0.32"
type input "0.43"
type input "12.45"
type input "11.64"
type input "7.10"
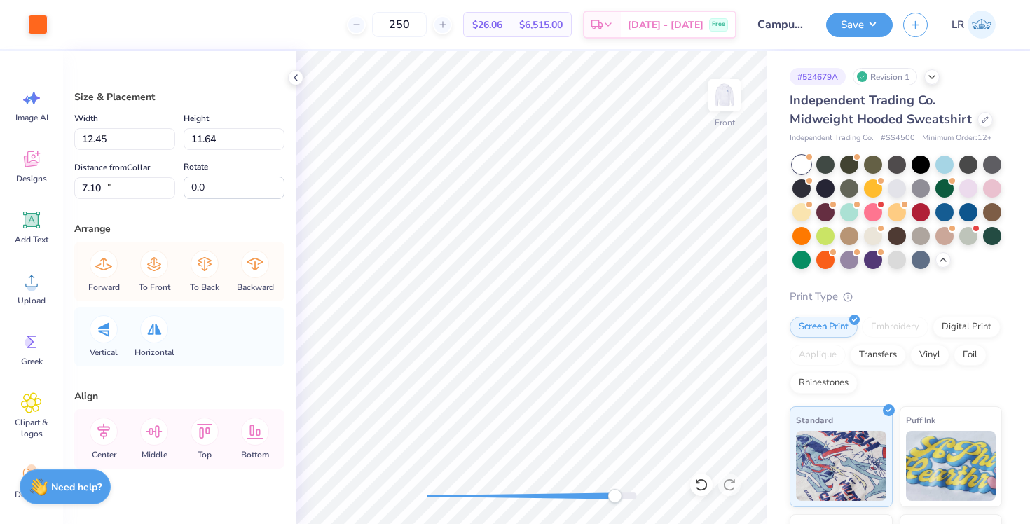
type input "0.06"
type input "0.04"
type input "13.07"
type input "0.29"
type input "0.51"
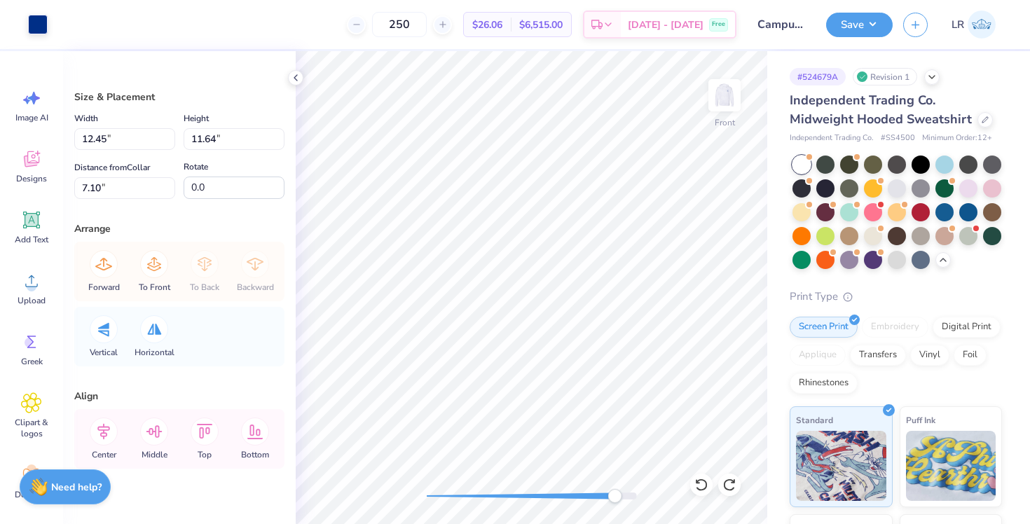
type input "13.11"
type input "12.45"
type input "11.64"
type input "7.10"
click at [561, 497] on div at bounding box center [532, 496] width 210 height 7
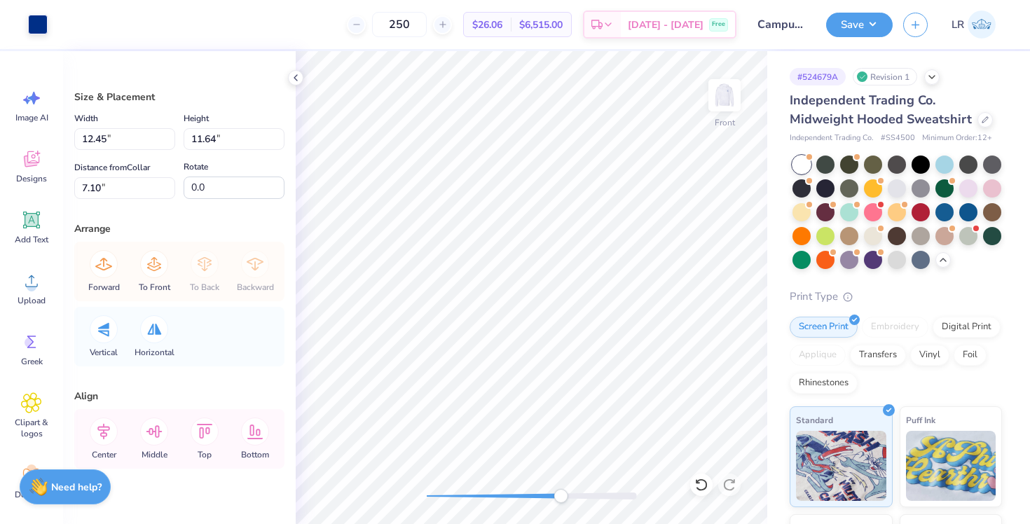
click at [514, 498] on div at bounding box center [532, 496] width 210 height 7
click at [484, 495] on div at bounding box center [532, 496] width 210 height 7
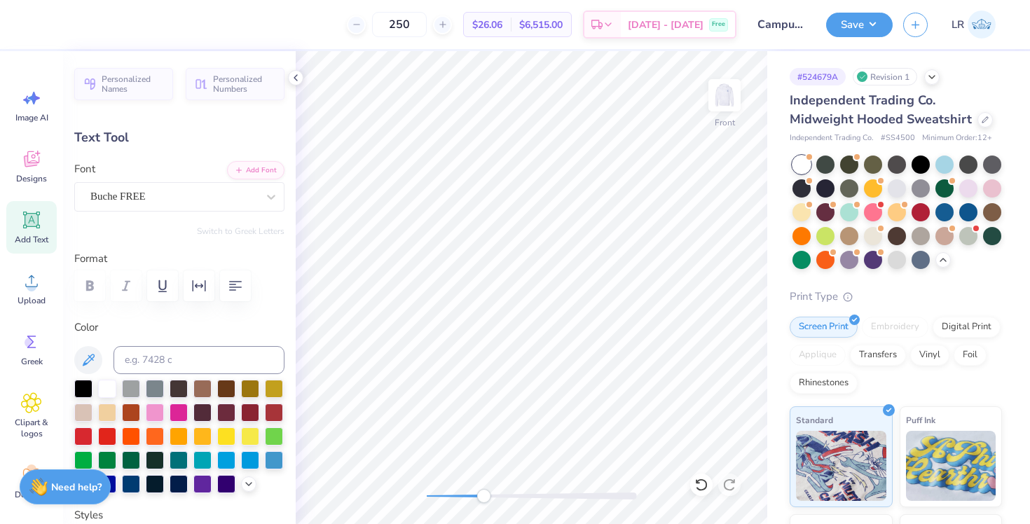
scroll to position [0, 4]
type textarea "LEWISBURG P A"
click at [571, 493] on div at bounding box center [532, 496] width 210 height 7
type input "5.36"
type input "0.48"
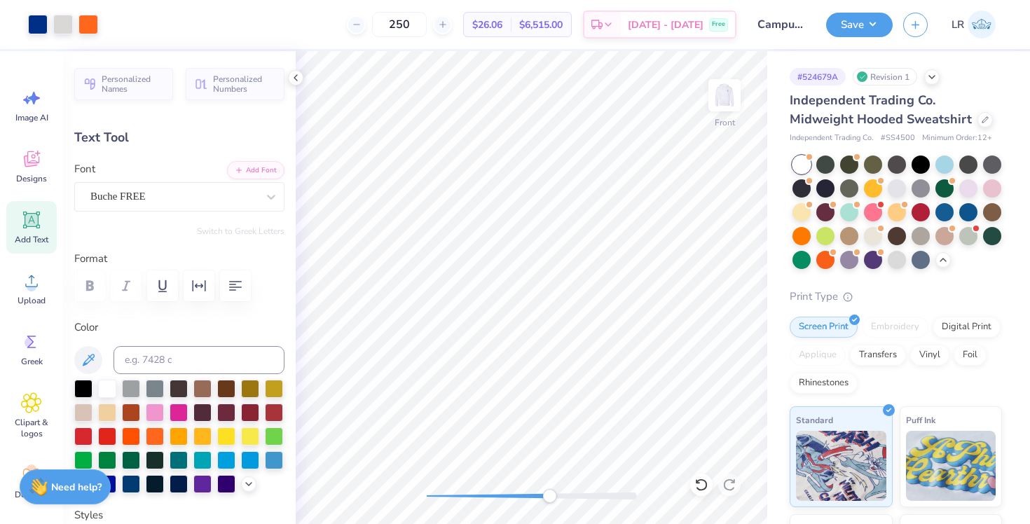
type input "19.70"
type textarea "LEWISBURG P A"
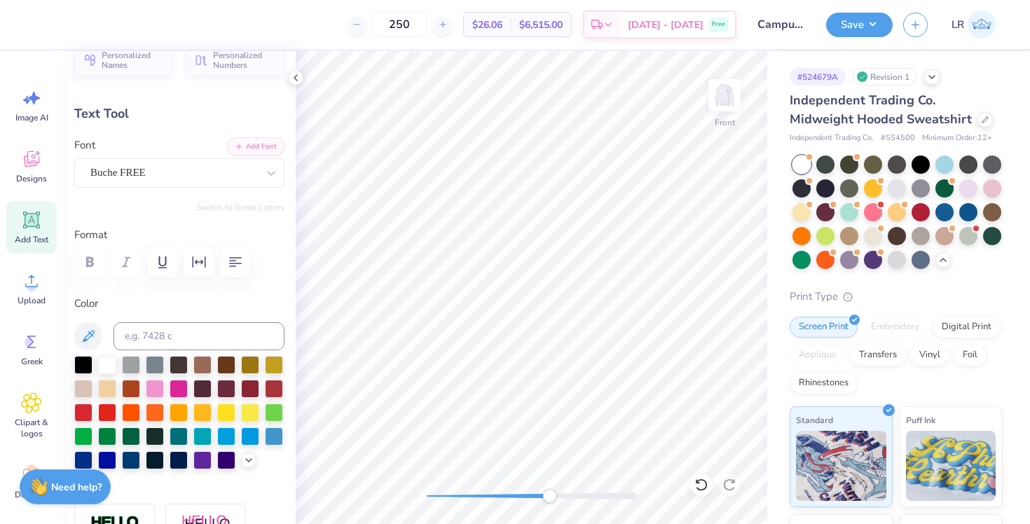
scroll to position [25, 0]
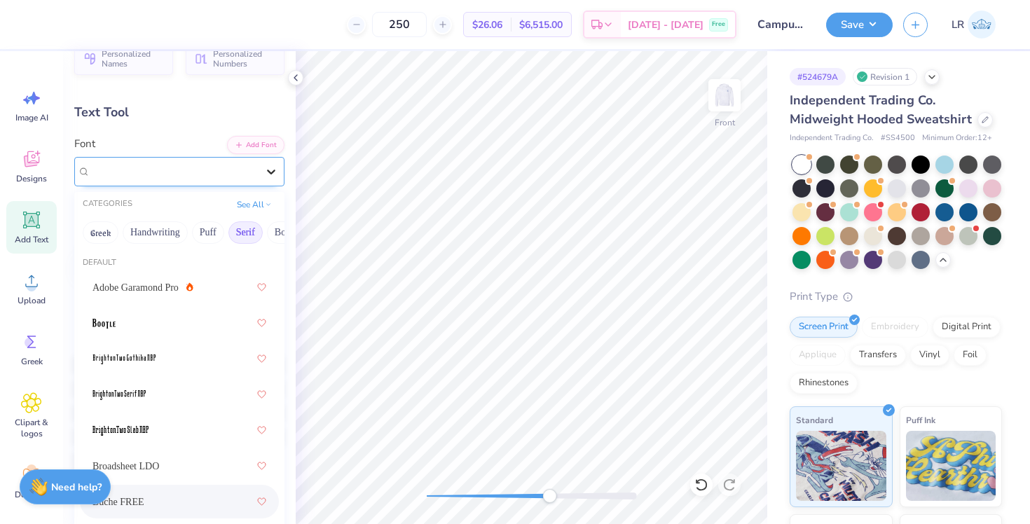
click at [267, 172] on icon at bounding box center [271, 172] width 14 height 14
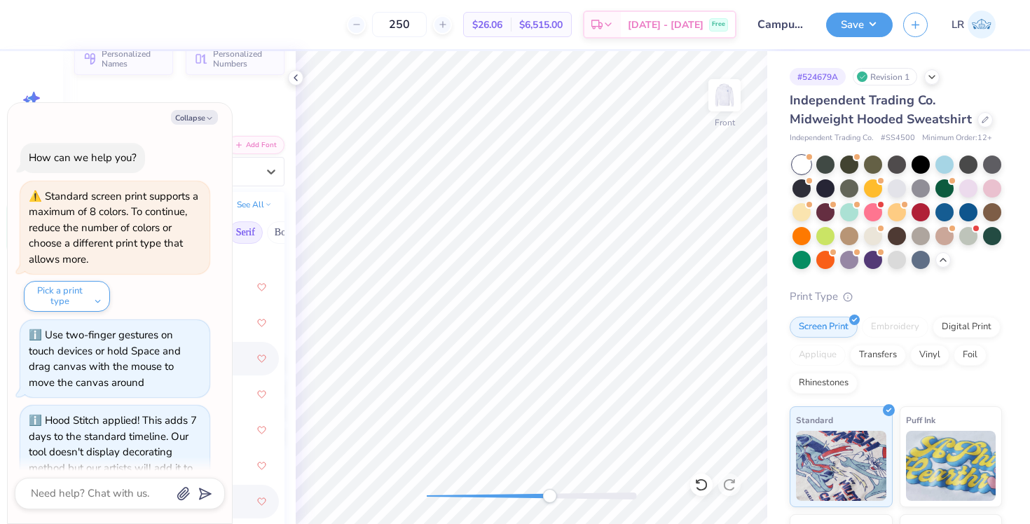
scroll to position [2473, 0]
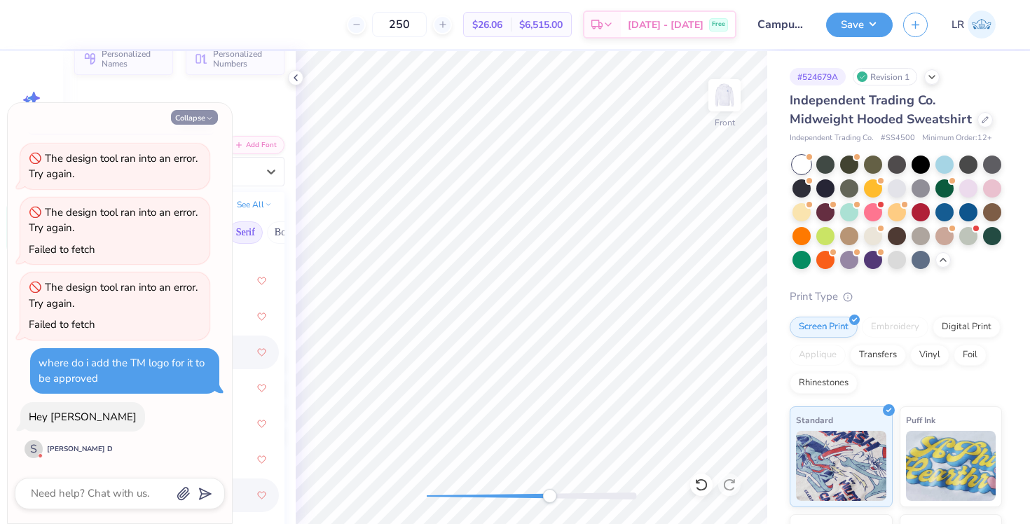
click at [212, 113] on button "Collapse" at bounding box center [194, 117] width 47 height 15
click at [204, 121] on button "Collapse" at bounding box center [194, 117] width 47 height 15
type textarea "x"
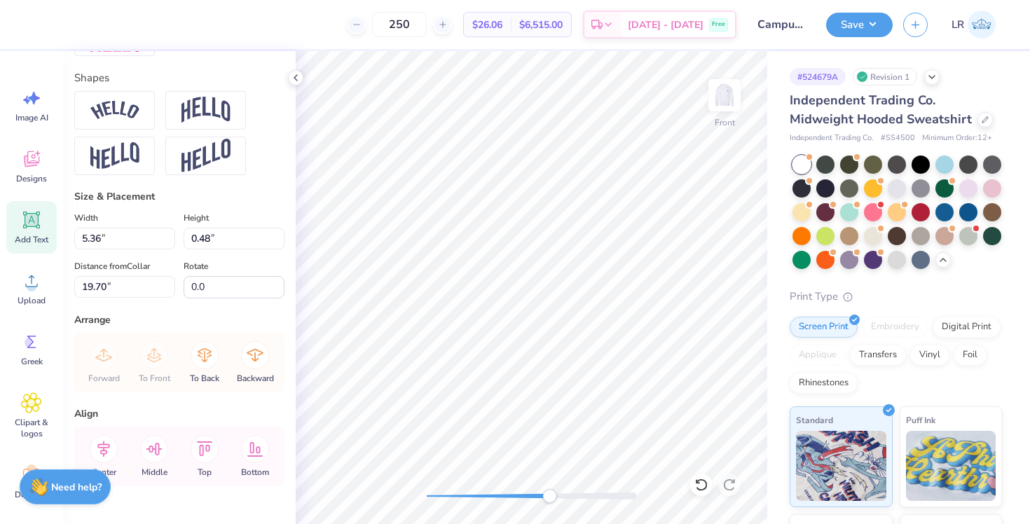
scroll to position [633, 0]
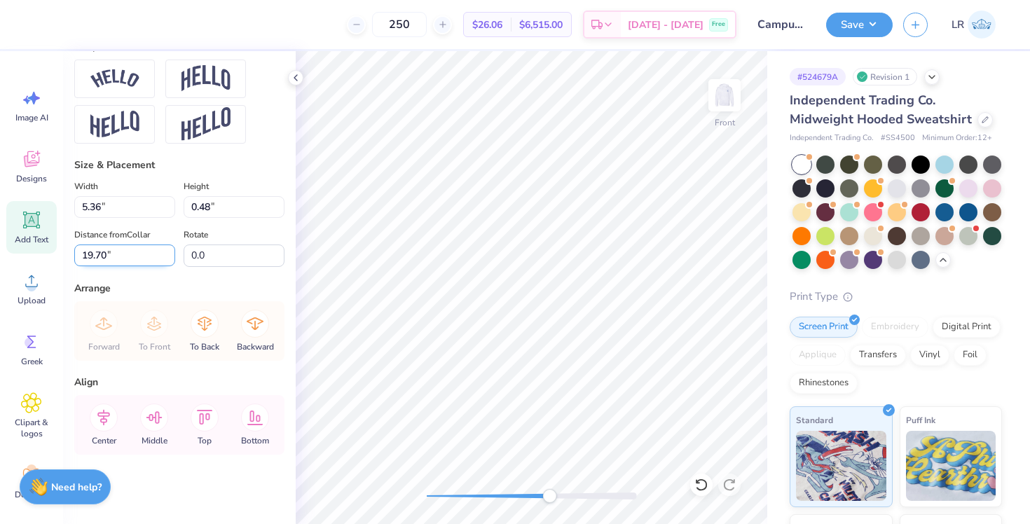
click at [141, 256] on input "19.70" at bounding box center [124, 256] width 101 height 22
click at [90, 253] on input "19.70" at bounding box center [124, 256] width 101 height 22
type input "19.70"
click at [93, 203] on input "5.36" at bounding box center [124, 207] width 101 height 22
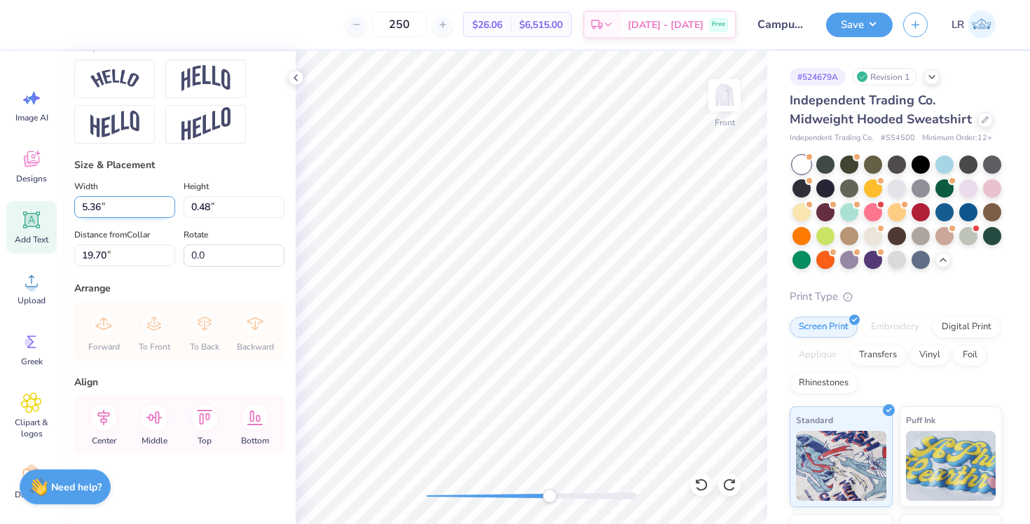
click at [86, 203] on input "5.36" at bounding box center [124, 207] width 101 height 22
type input "10.36"
type input "0.93"
type input "19.48"
click at [93, 203] on input "10.36" at bounding box center [124, 207] width 101 height 22
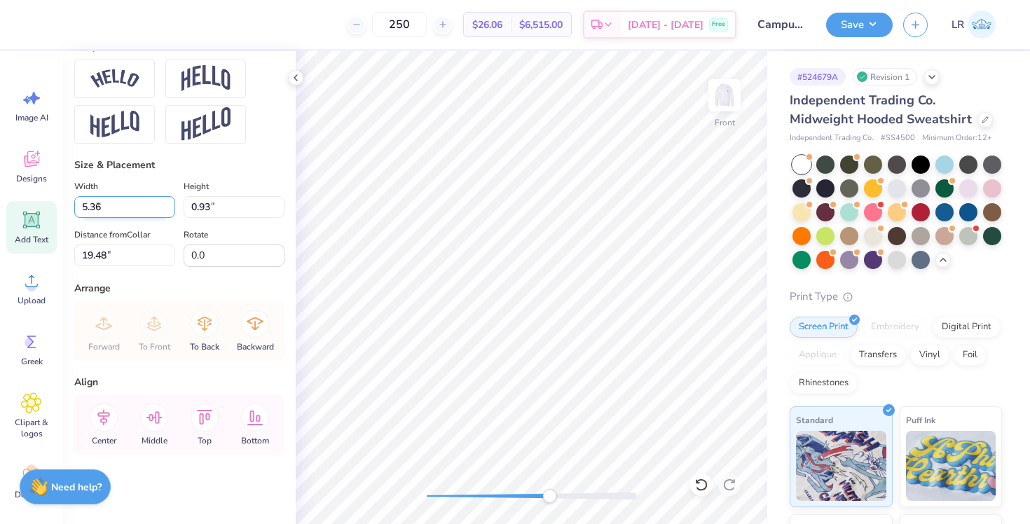
type input "5.36"
type input "0.48"
type input "19.70"
type textarea "L E W I S B U R G P A"
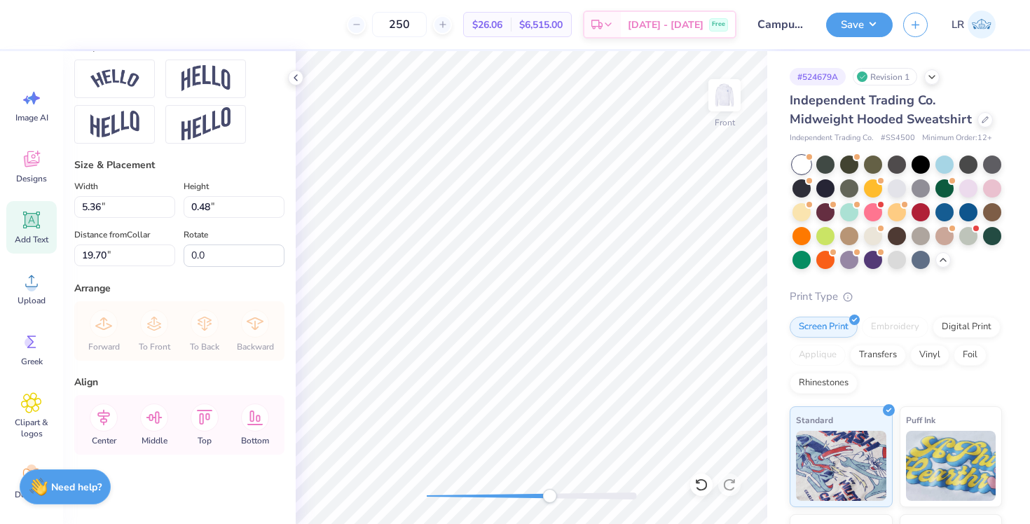
click at [472, 496] on div at bounding box center [532, 496] width 210 height 7
click at [457, 499] on div at bounding box center [532, 496] width 210 height 7
click at [439, 498] on div at bounding box center [532, 496] width 210 height 7
type input "7.20"
type input "19.71"
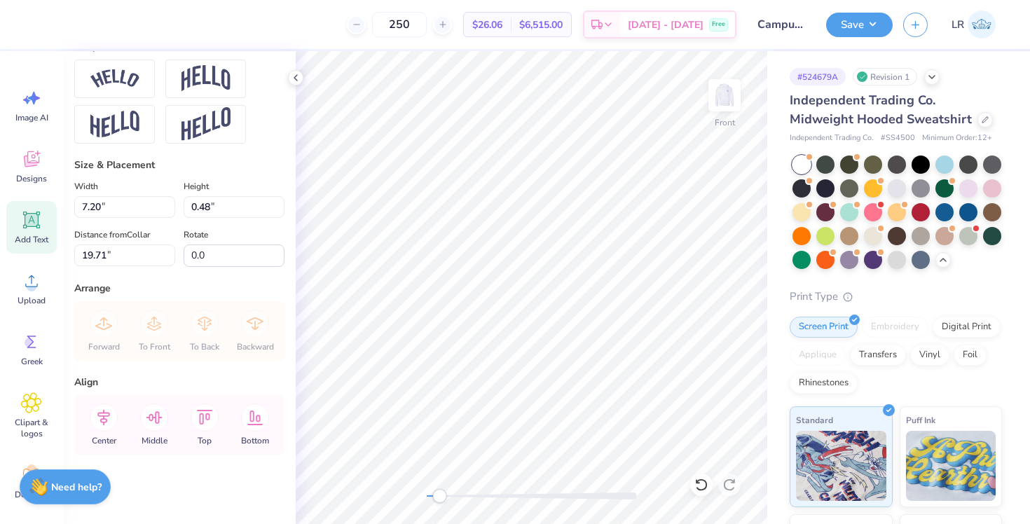
scroll to position [0, 1]
type textarea "L e w i s b u r g P A"
type input "6.54"
type input "0.68"
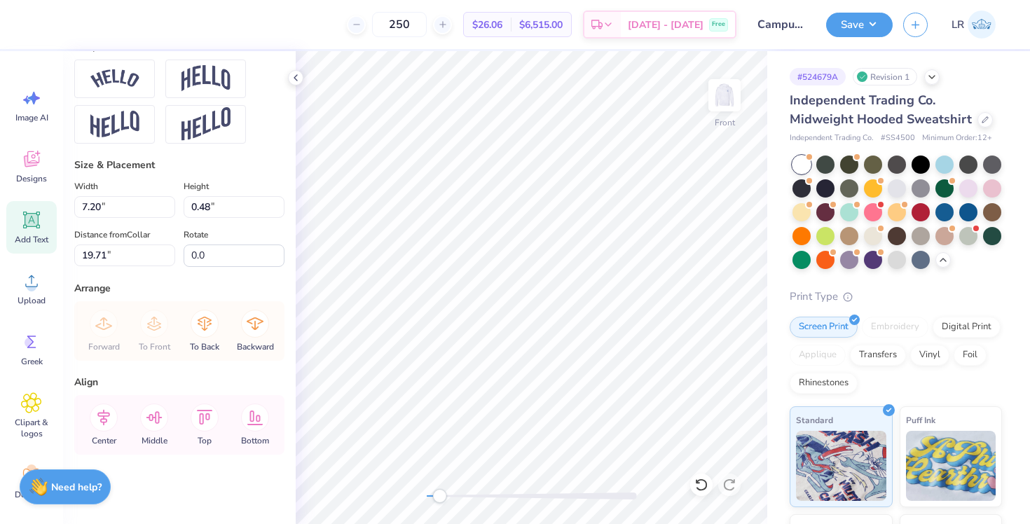
type input "19.61"
type textarea "L e w i s b u r g P A"
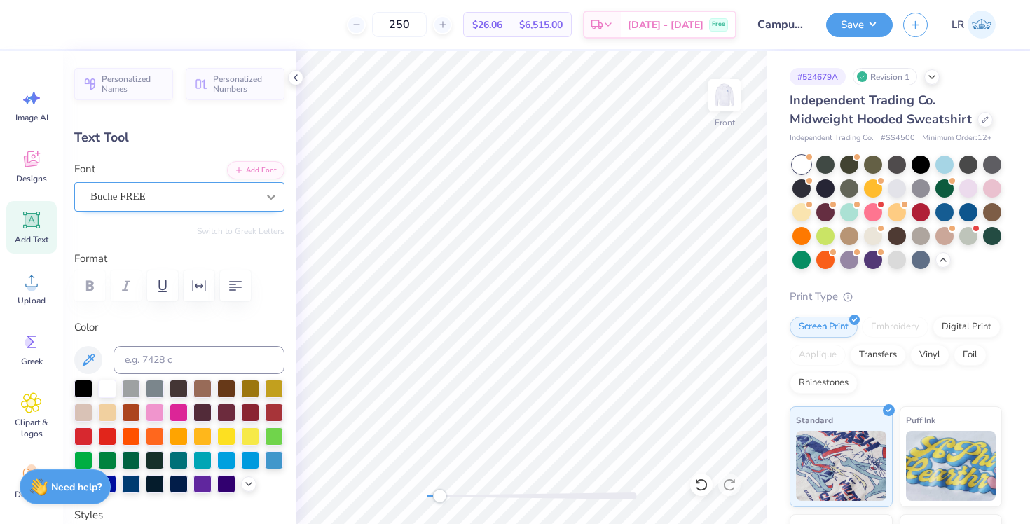
click at [260, 189] on div at bounding box center [271, 196] width 25 height 25
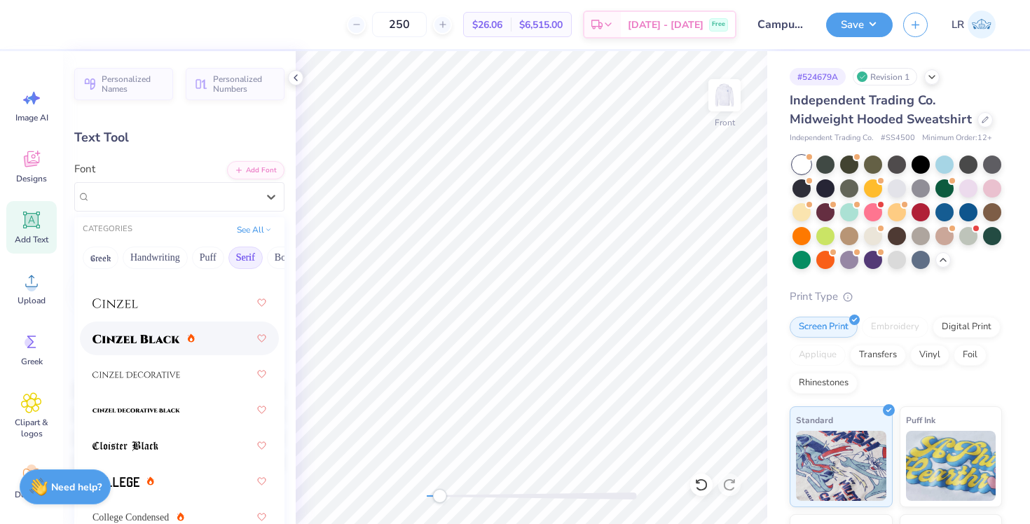
scroll to position [369, 0]
click at [139, 307] on div at bounding box center [179, 300] width 174 height 25
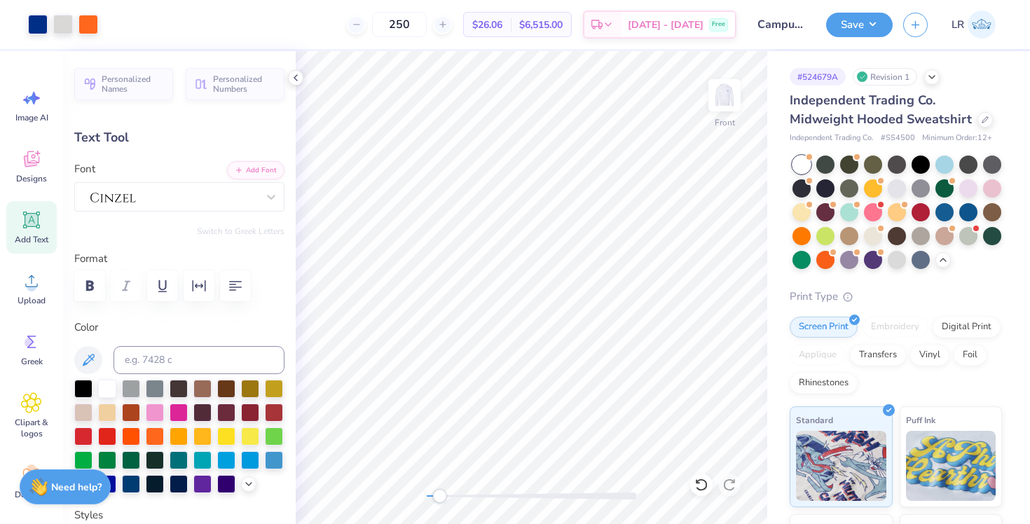
type input "6.84"
type input "0.51"
type input "19.70"
type input "6.16"
type input "0.46"
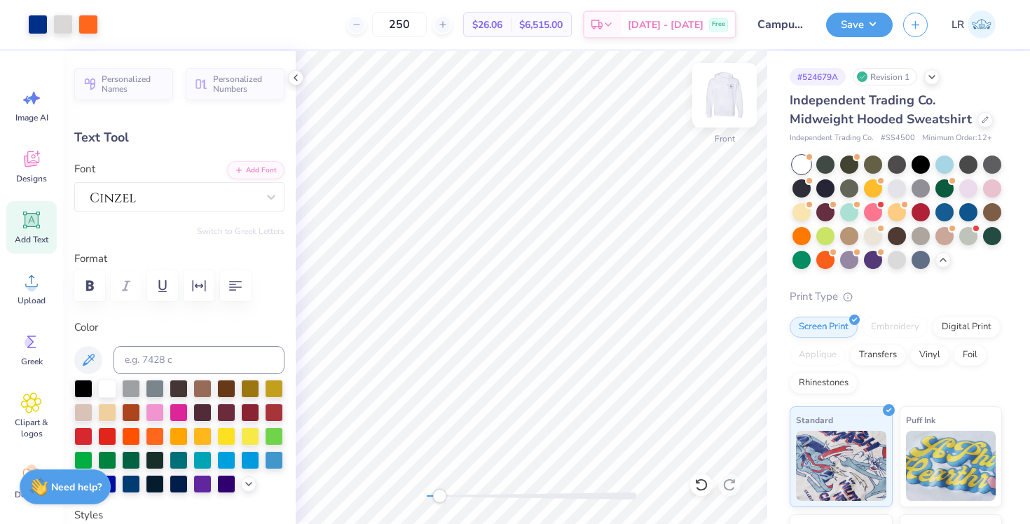
click at [730, 87] on img at bounding box center [725, 95] width 56 height 56
click at [733, 104] on img at bounding box center [725, 95] width 56 height 56
click at [27, 215] on icon at bounding box center [31, 220] width 13 height 13
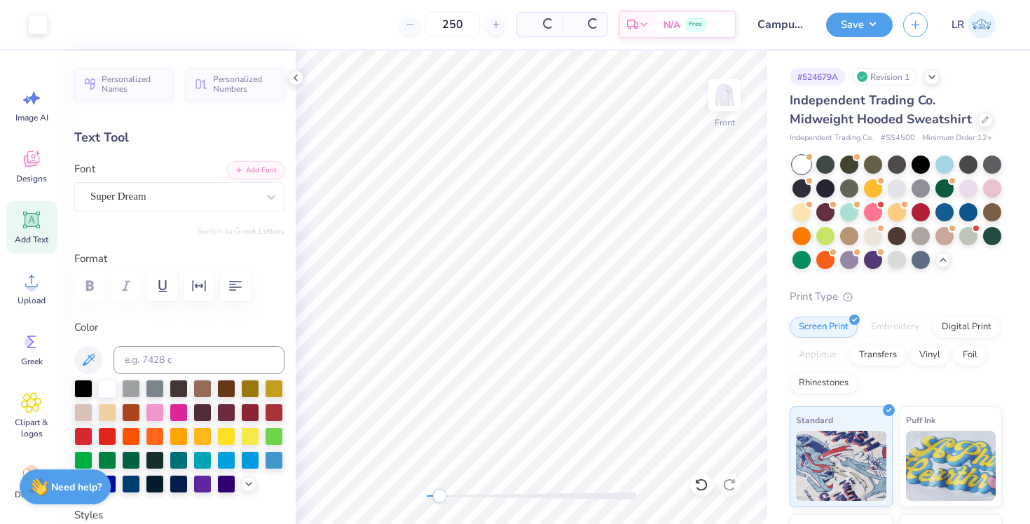
type input "7.25"
type input "2.10"
type input "15.45"
click at [35, 227] on icon at bounding box center [31, 220] width 21 height 21
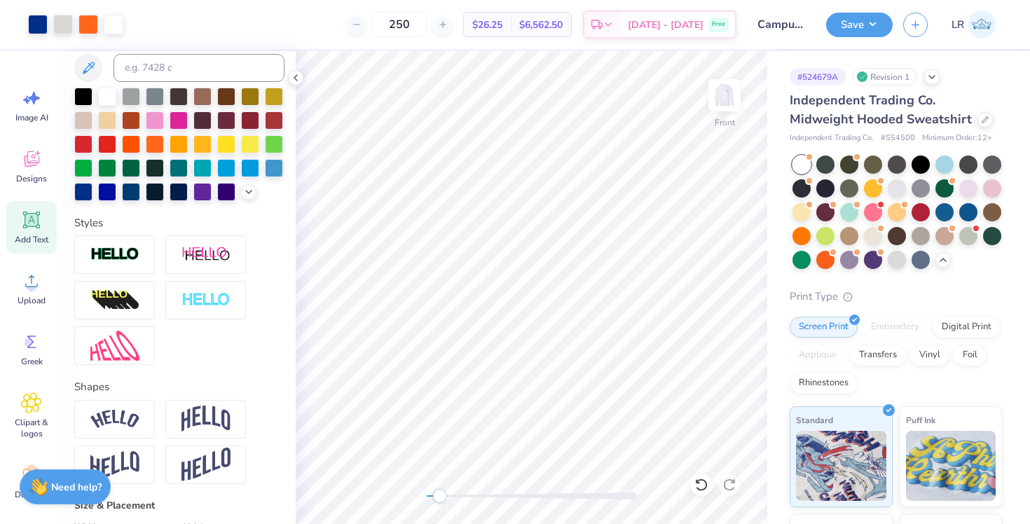
scroll to position [0, 0]
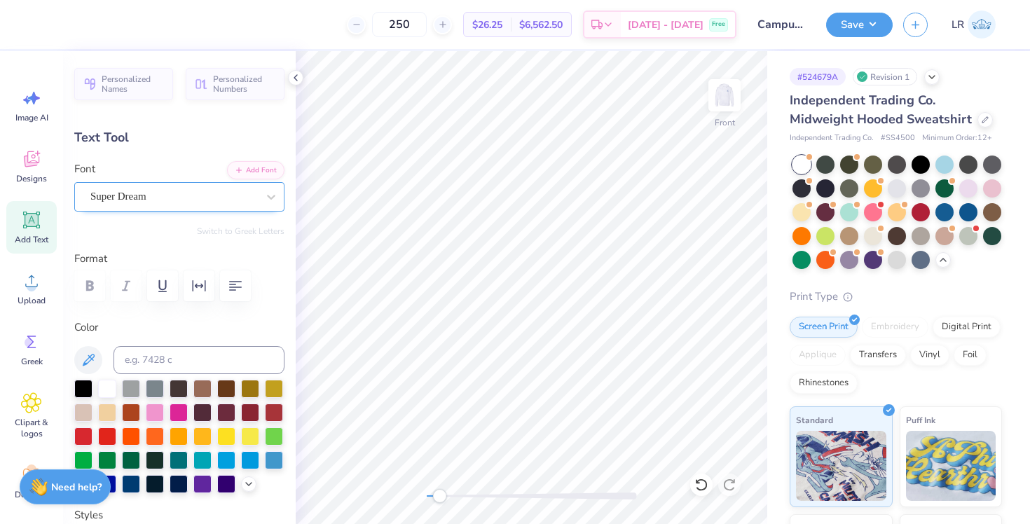
type textarea "TM"
type input "3.94"
type input "2.09"
click at [70, 490] on strong "Need help?" at bounding box center [76, 485] width 50 height 13
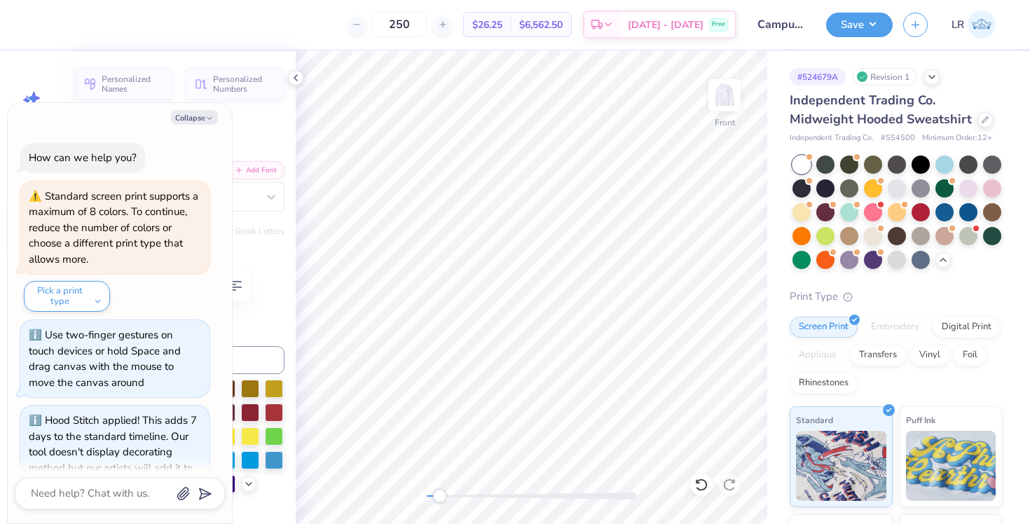
scroll to position [2473, 0]
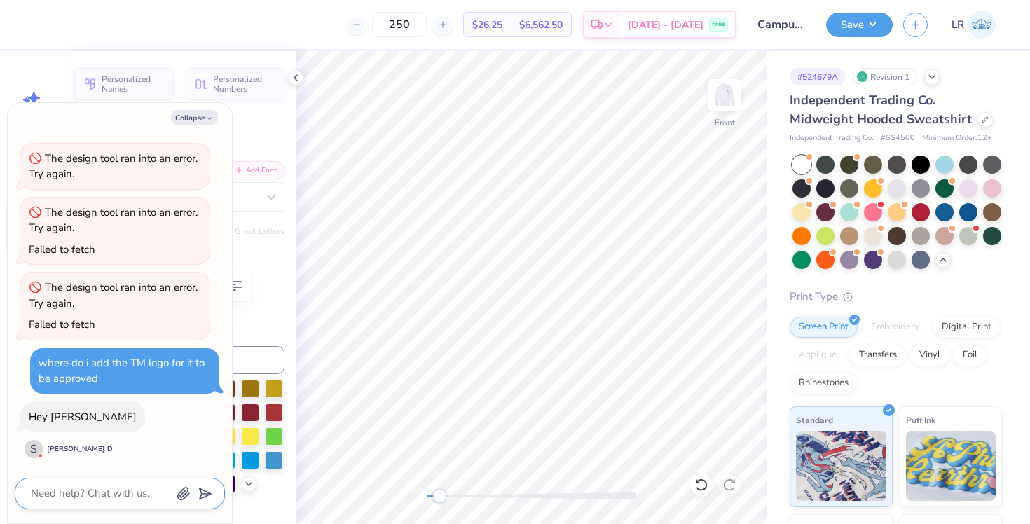
click at [95, 488] on textarea at bounding box center [100, 493] width 142 height 19
type textarea "x"
type textarea "h"
type textarea "x"
type textarea "hi"
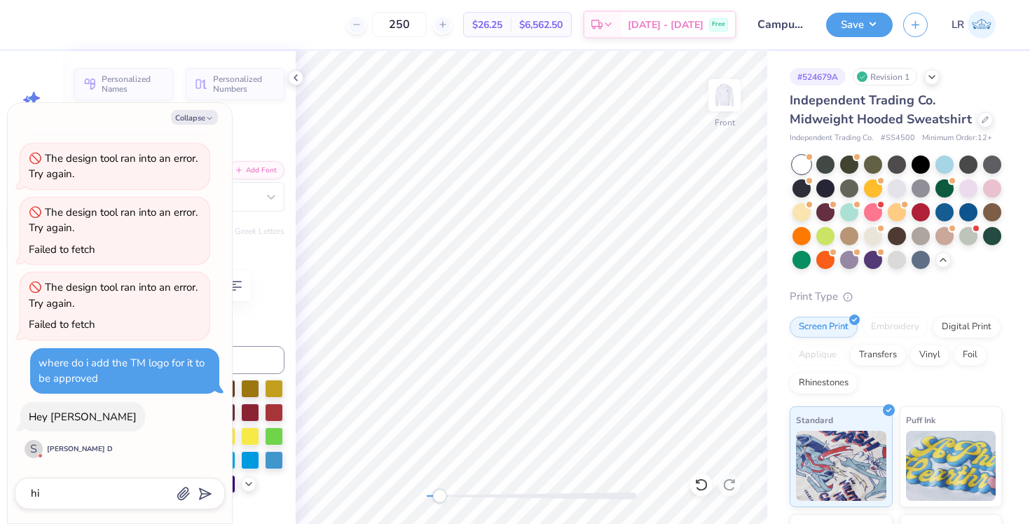
scroll to position [2511, 0]
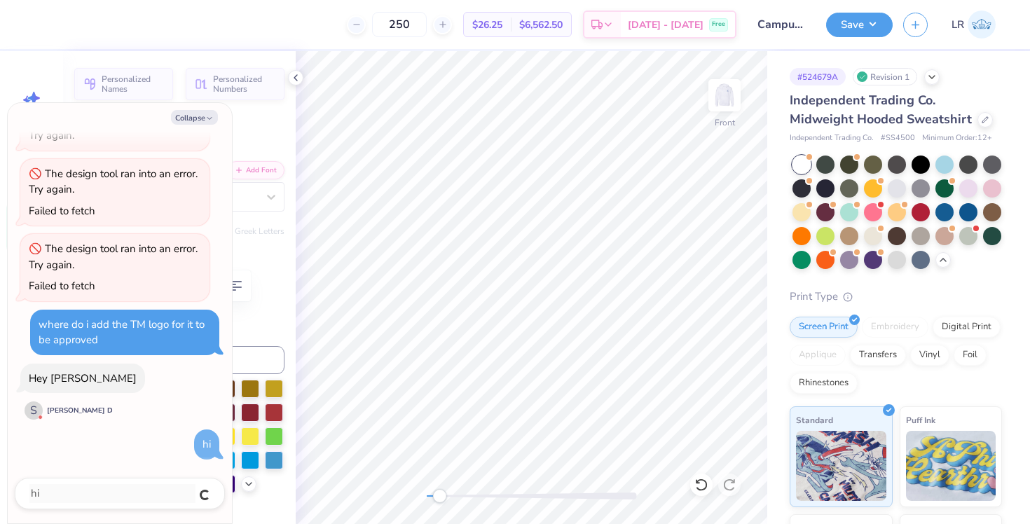
type textarea "x"
click at [137, 493] on textarea at bounding box center [100, 493] width 142 height 19
type textarea "x"
type textarea "i"
type textarea "x"
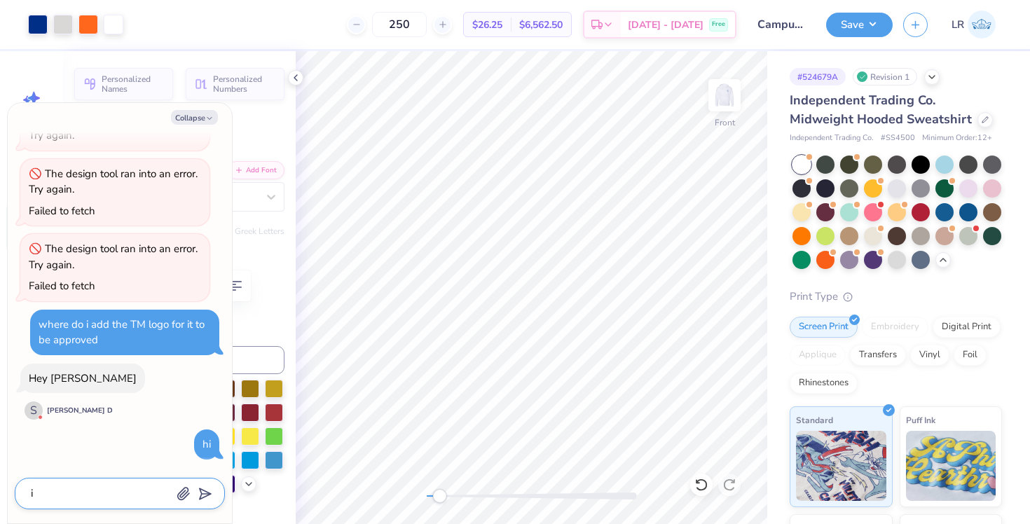
type textarea "i"
type textarea "x"
type textarea "i w"
type textarea "x"
type textarea "i wa"
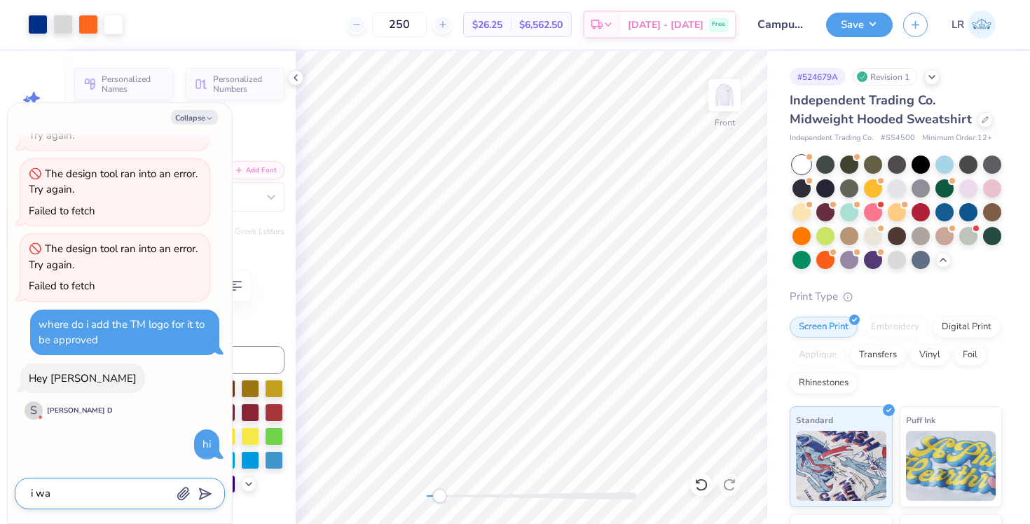
type textarea "x"
type textarea "i was"
type textarea "x"
type textarea "i was"
type textarea "x"
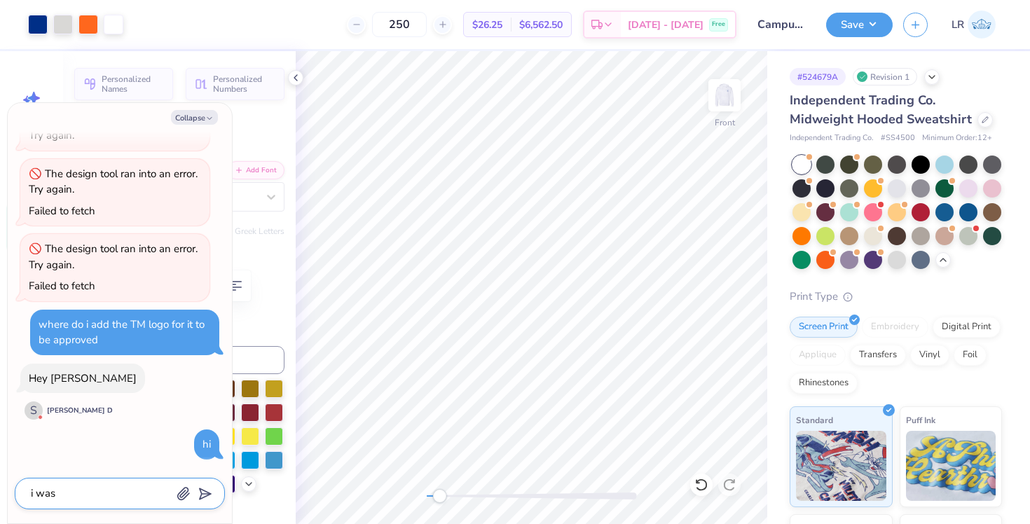
type textarea "i was t"
type textarea "x"
type textarea "i was to"
type textarea "x"
type textarea "i was told"
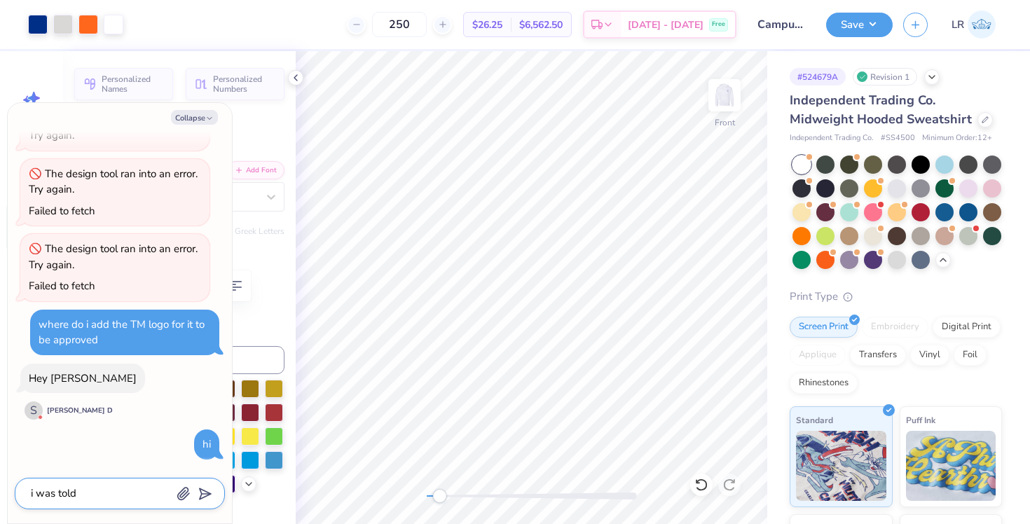
type textarea "x"
type textarea "i was told"
type textarea "x"
type textarea "i was told i"
type textarea "x"
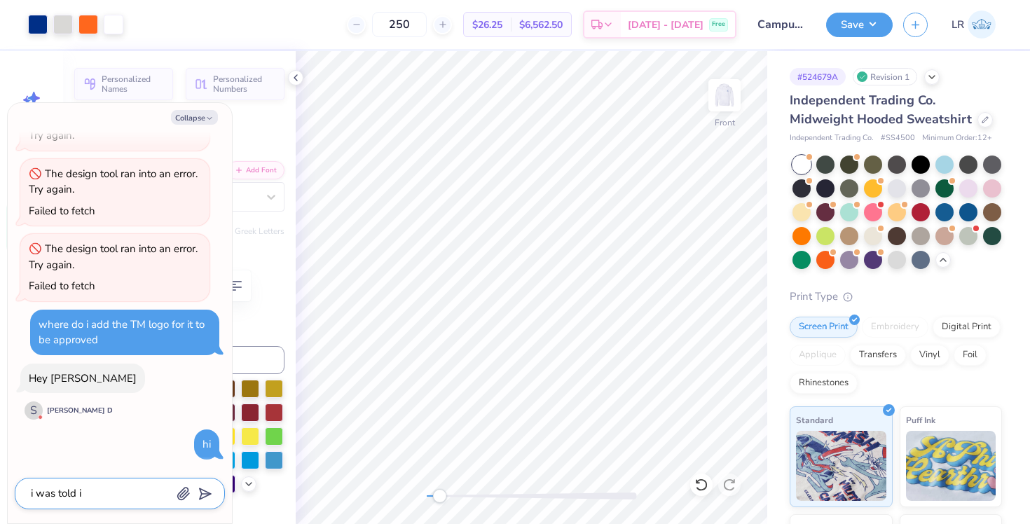
type textarea "i was told i"
type textarea "x"
type textarea "i was told i n"
type textarea "x"
type textarea "i was told i ne"
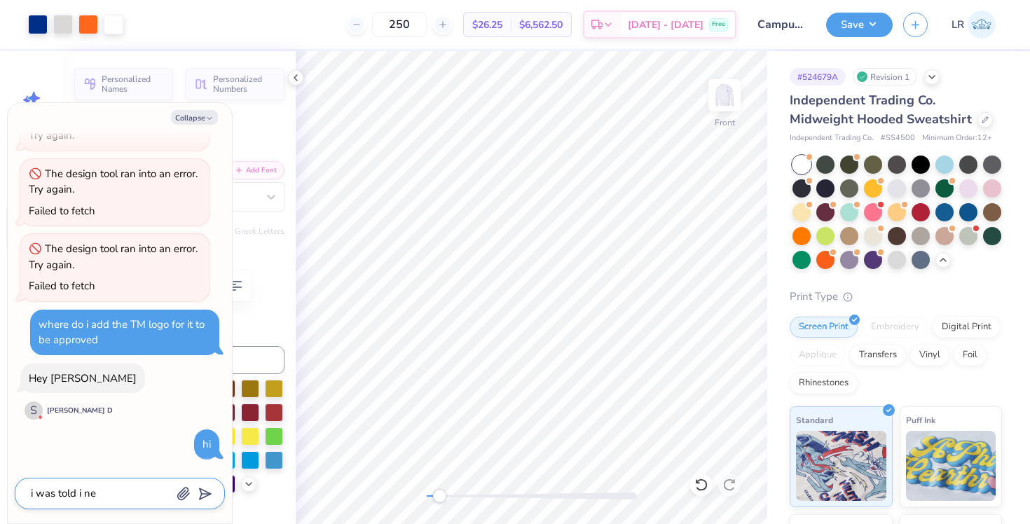
type textarea "x"
type textarea "i was told i nee"
type textarea "x"
type textarea "i was told i need"
type textarea "x"
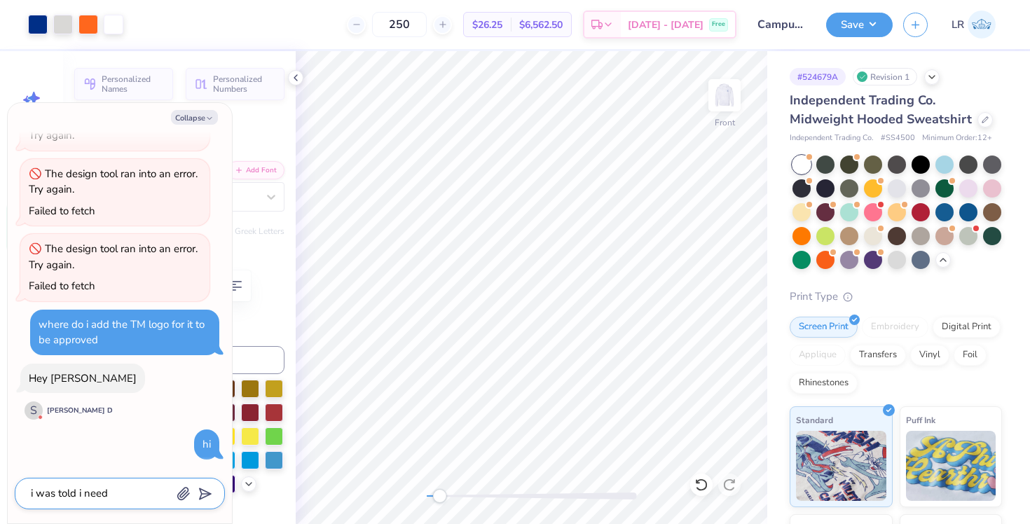
type textarea "i was told i need t"
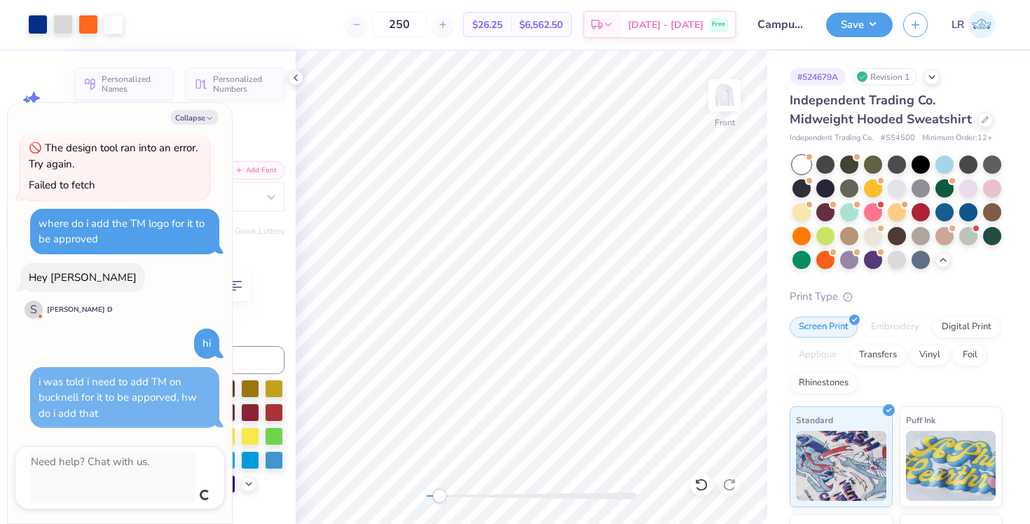
scroll to position [2581, 0]
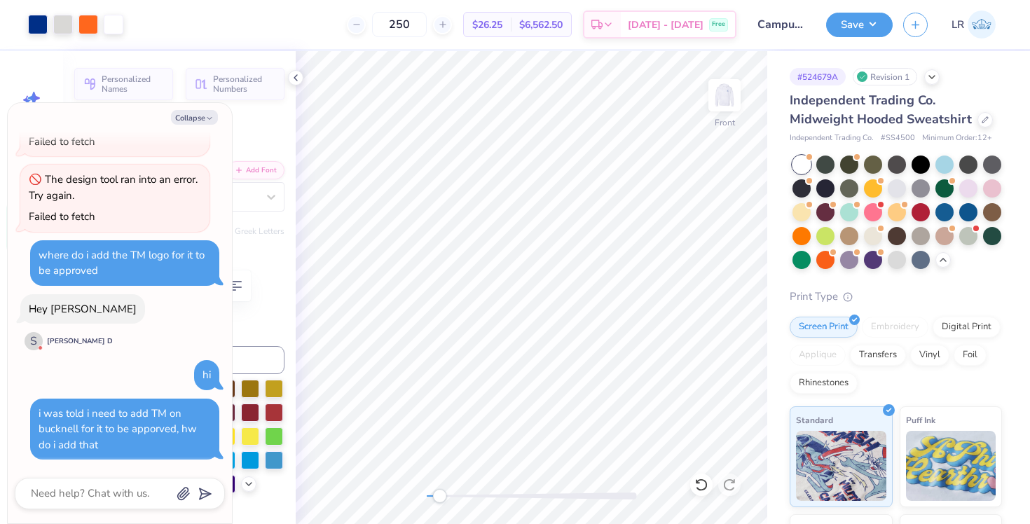
click at [282, 142] on div "Text Tool" at bounding box center [179, 137] width 210 height 19
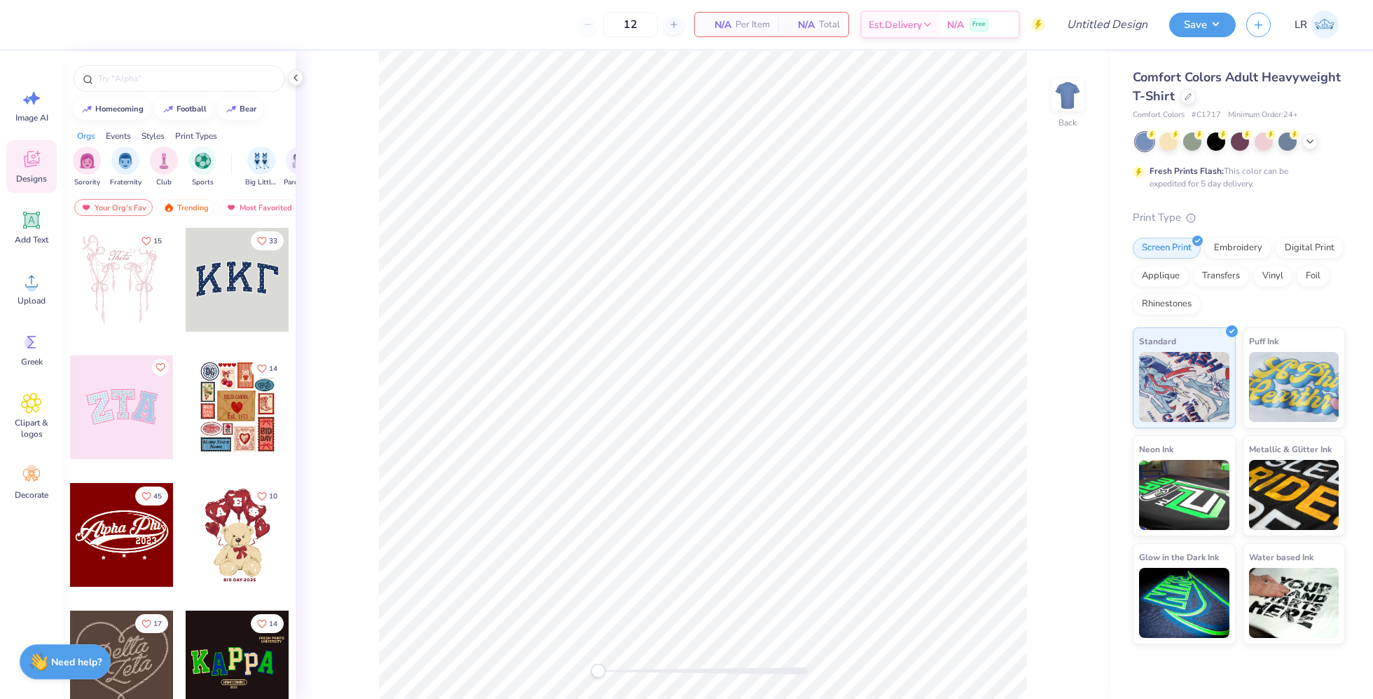
click at [1310, 27] on link "LR" at bounding box center [1317, 25] width 57 height 28
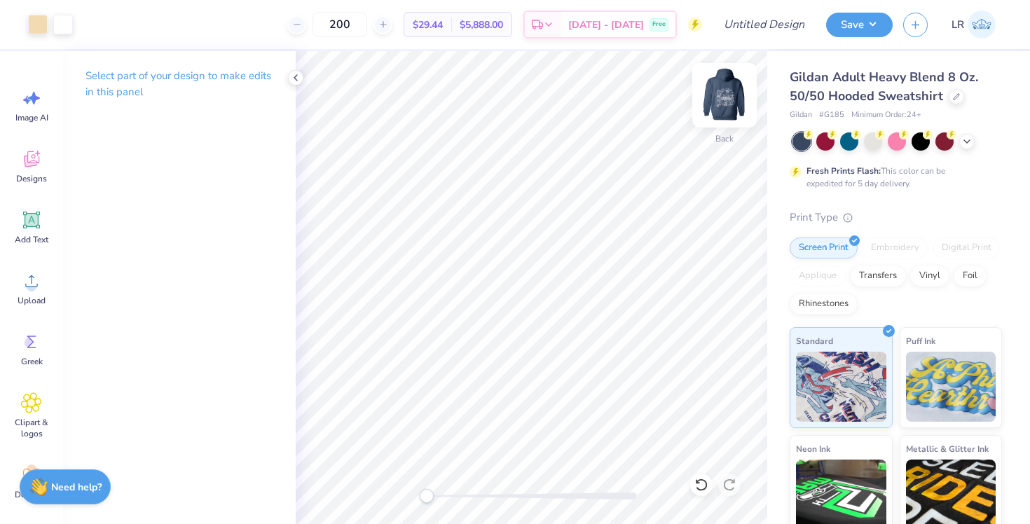
click at [727, 95] on img at bounding box center [725, 95] width 56 height 56
click at [538, 498] on div at bounding box center [532, 496] width 210 height 7
click at [509, 493] on div at bounding box center [532, 496] width 210 height 7
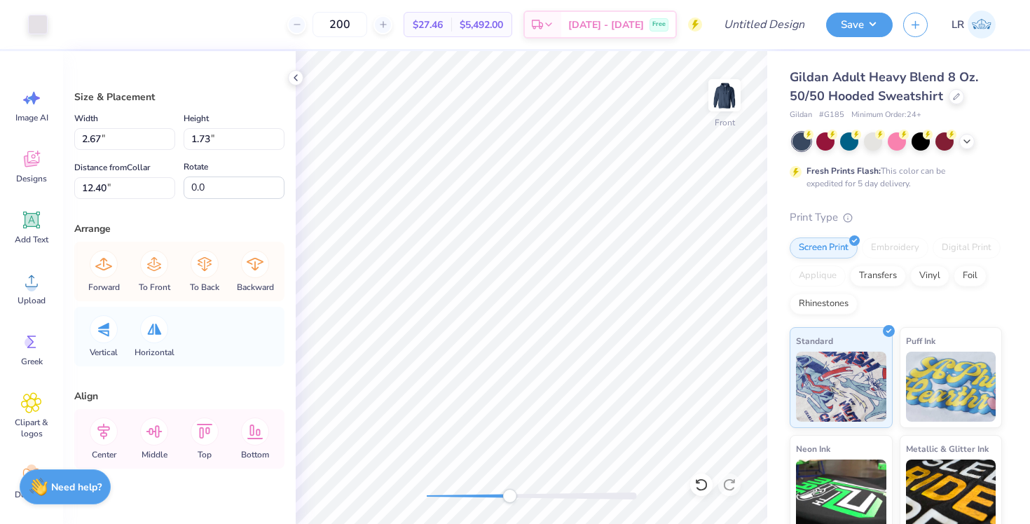
type input "1.84"
type input "0.39"
type input "13.03"
type input "0.29"
type input "0.24"
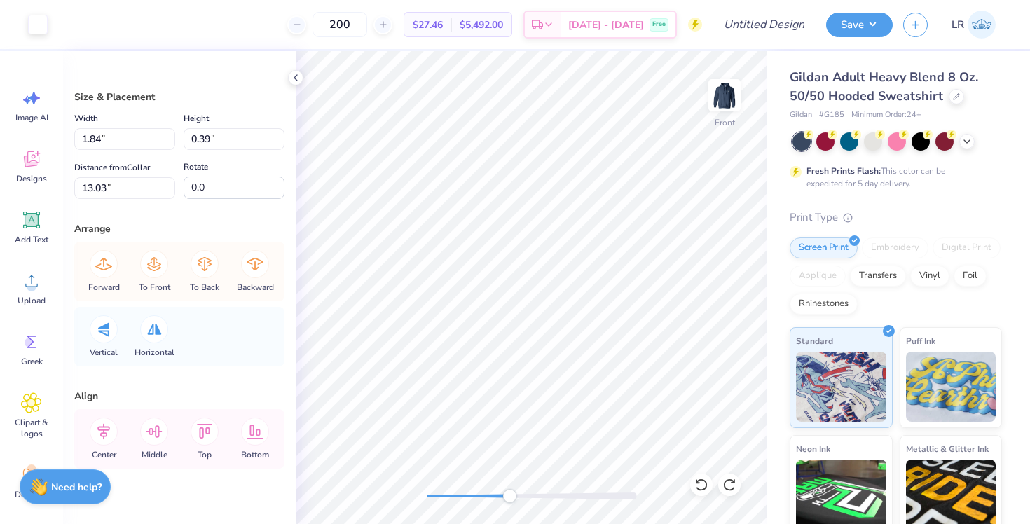
type input "13.09"
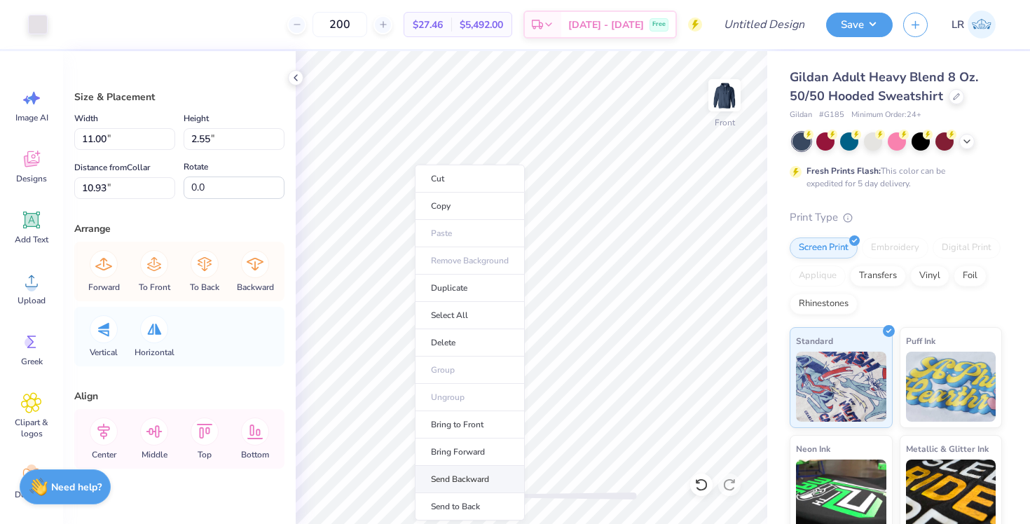
click at [457, 469] on li "Send Backward" at bounding box center [470, 479] width 110 height 27
click at [480, 502] on li "Send to Back" at bounding box center [478, 506] width 110 height 27
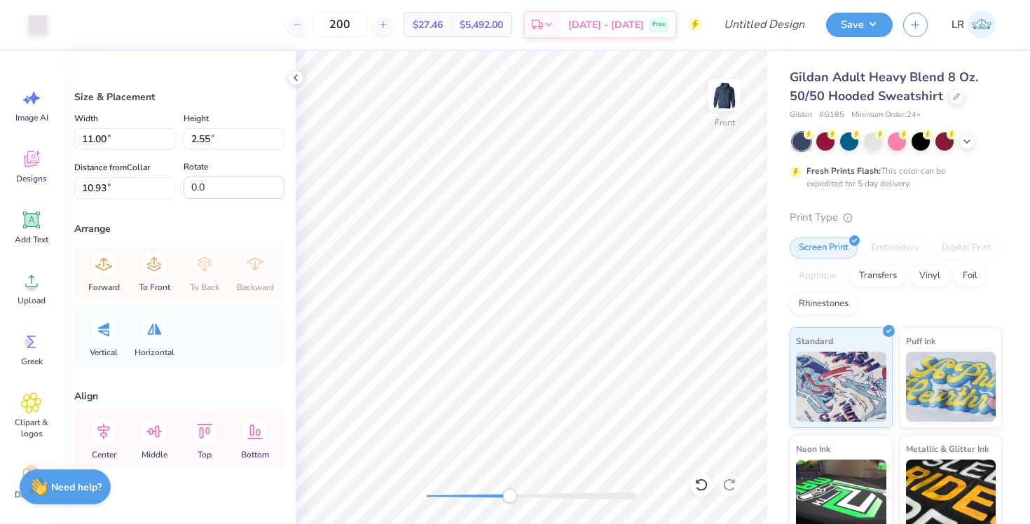
type input "0.35"
type input "0.20"
type input "12.64"
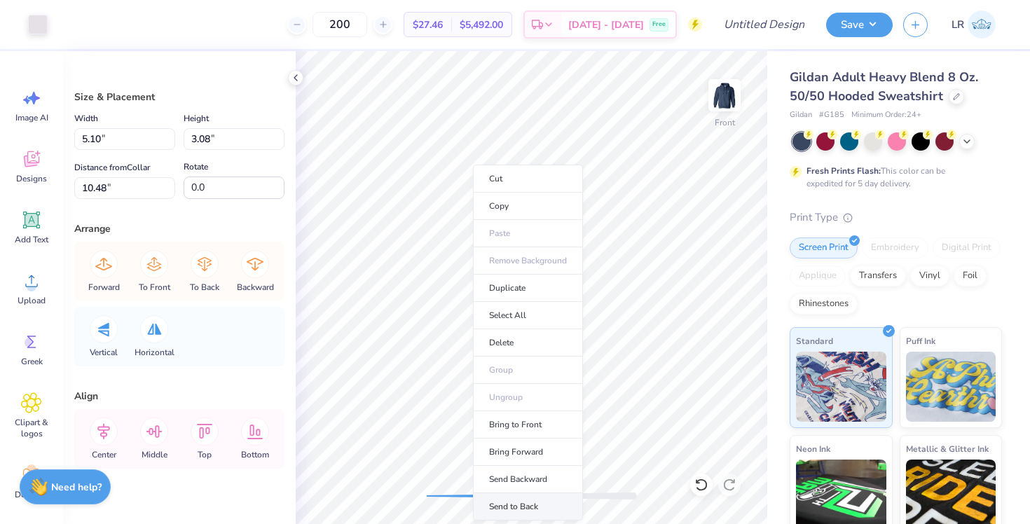
click at [521, 501] on li "Send to Back" at bounding box center [528, 506] width 110 height 27
type input "6.76"
type input "6.05"
type input "8.04"
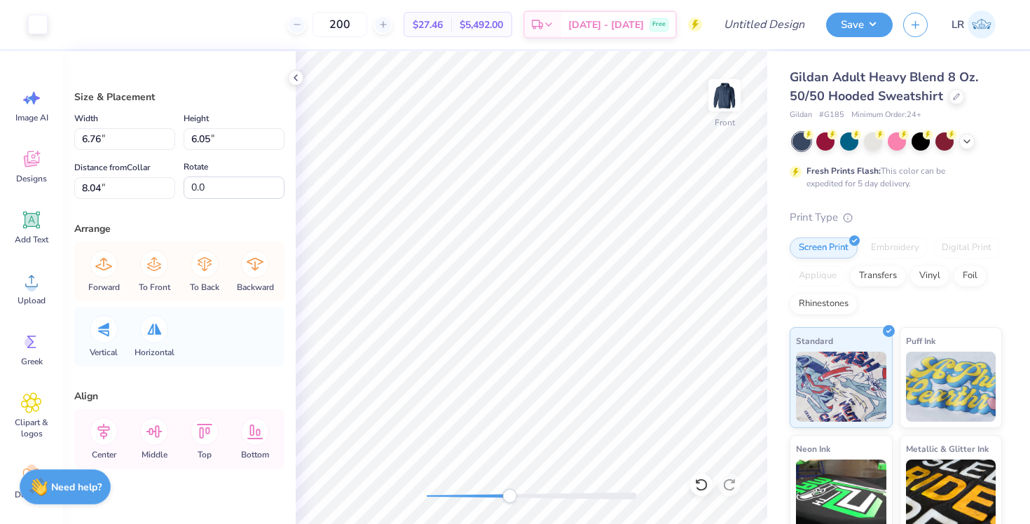
type input "5.10"
type input "3.08"
type input "10.48"
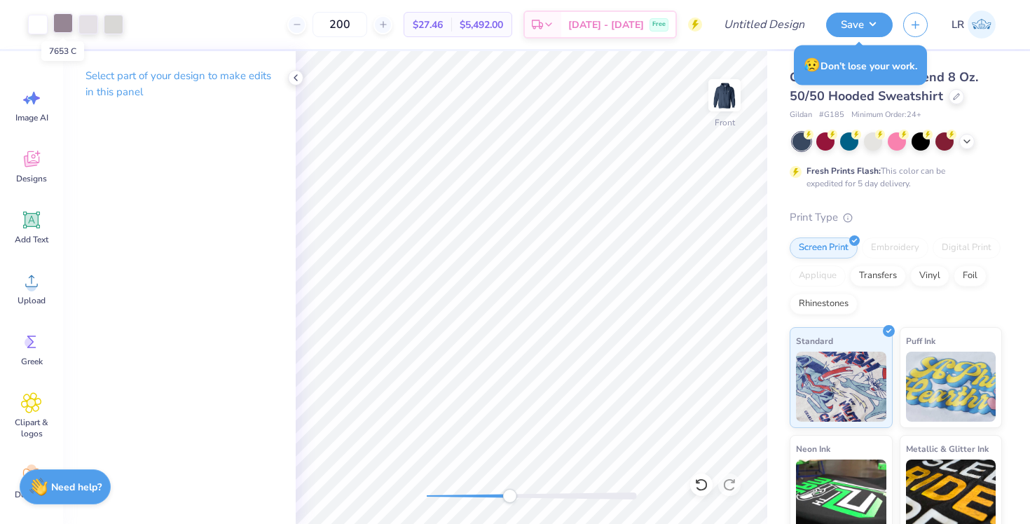
click at [64, 29] on div at bounding box center [63, 23] width 20 height 20
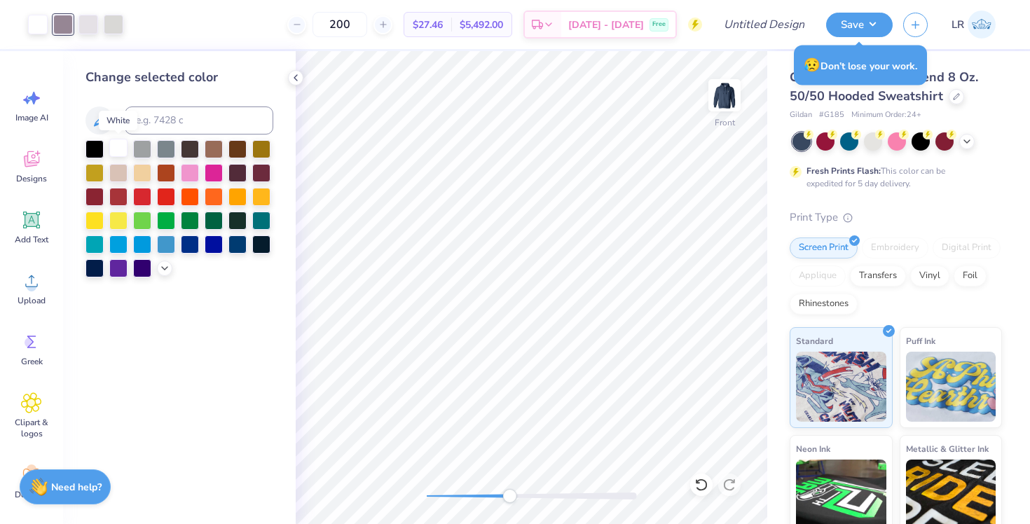
click at [115, 151] on div at bounding box center [118, 148] width 18 height 18
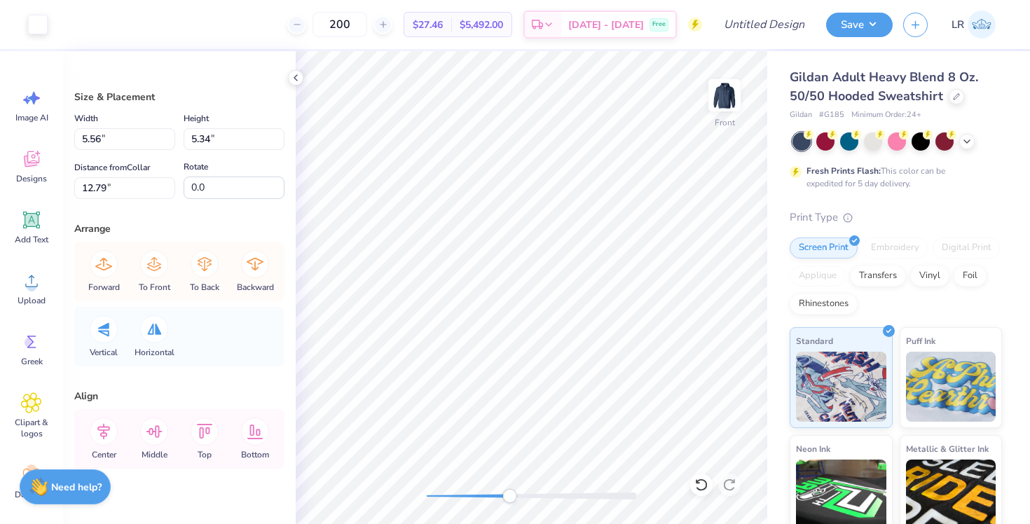
type input "10.58"
type input "0.51"
type input "13.99"
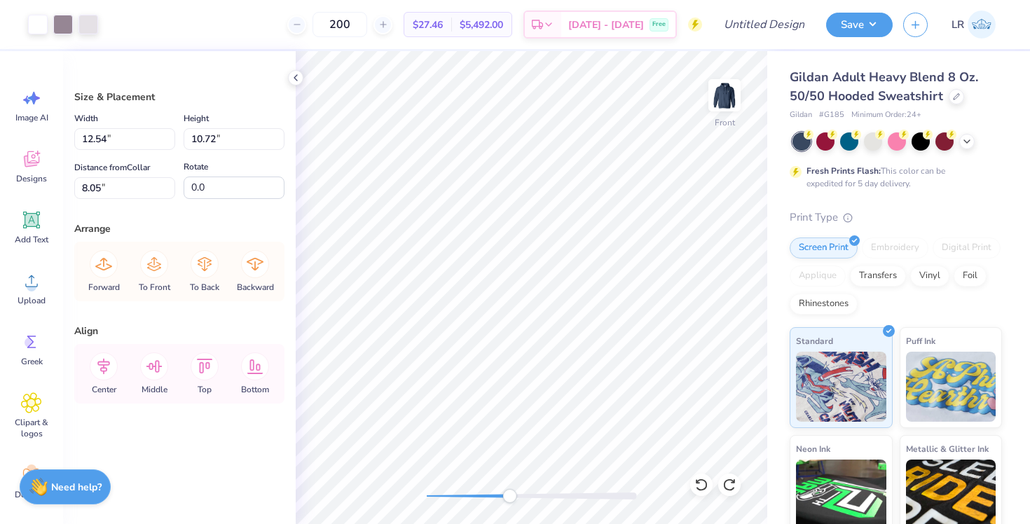
type input "8.03"
type input "12.46"
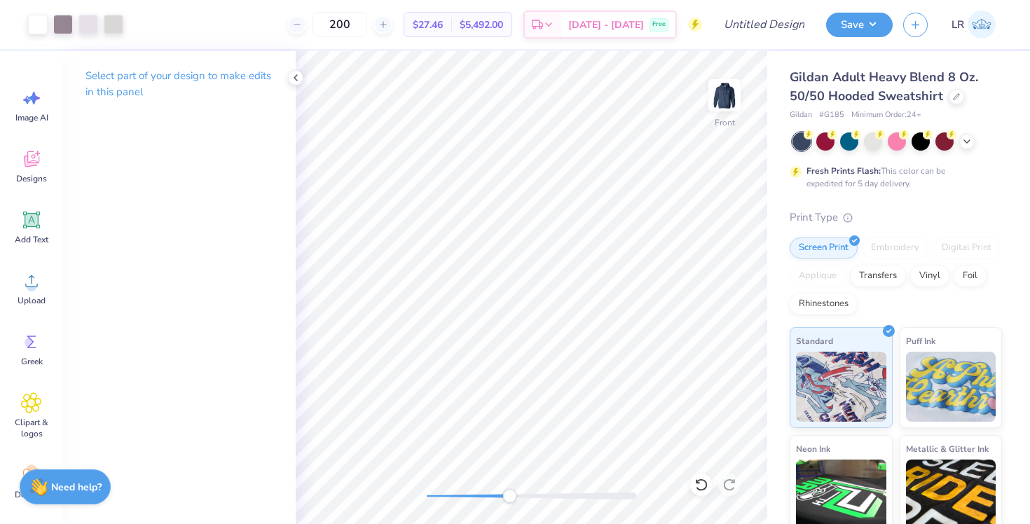
click at [554, 491] on div at bounding box center [532, 496] width 210 height 14
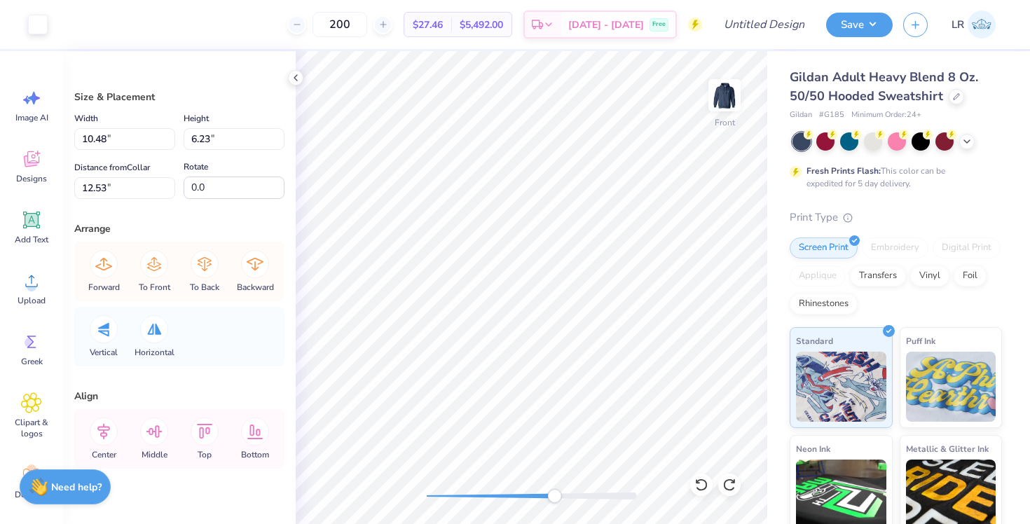
type input "6.61"
type input "0.29"
type input "12.70"
type input "12.11"
type input "3.63"
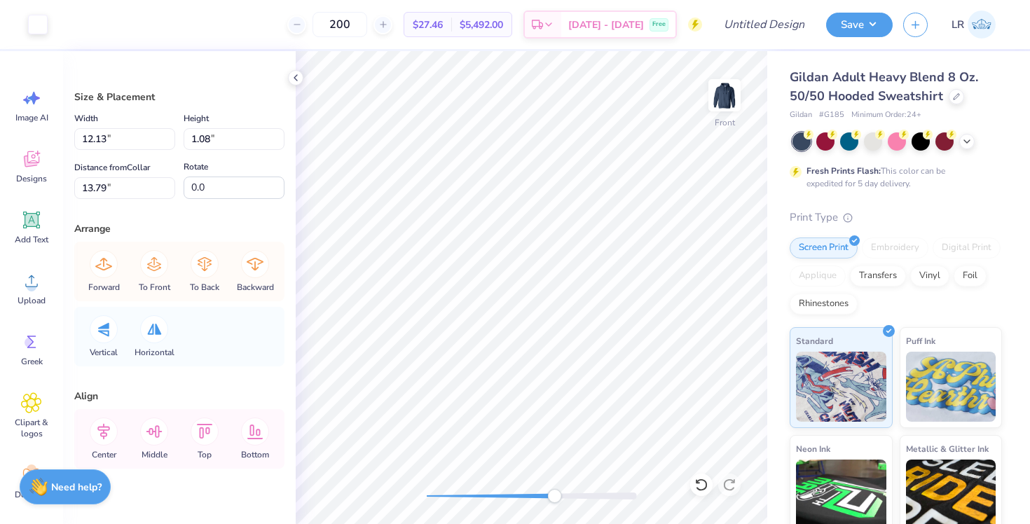
type input "15.04"
type input "12.12"
type input "3.67"
type input "14.98"
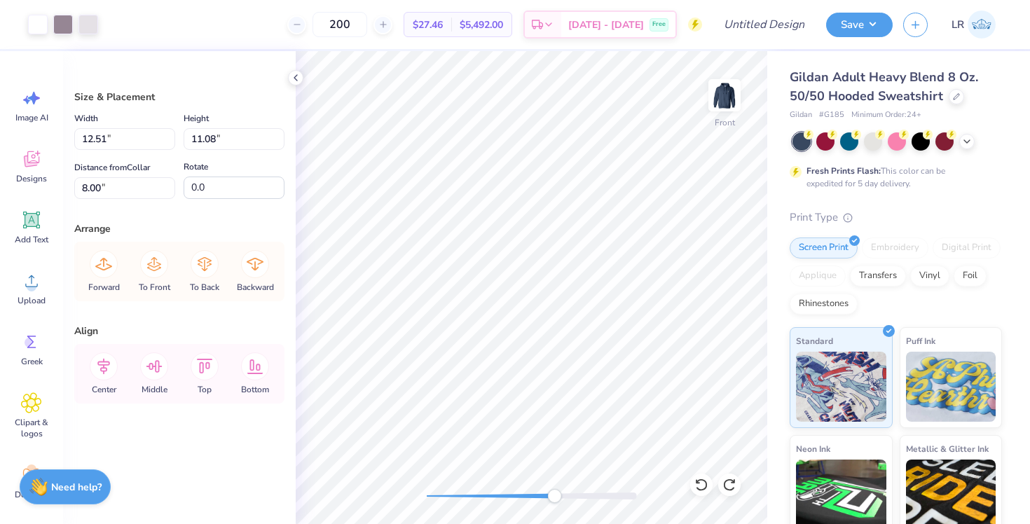
type input "8.03"
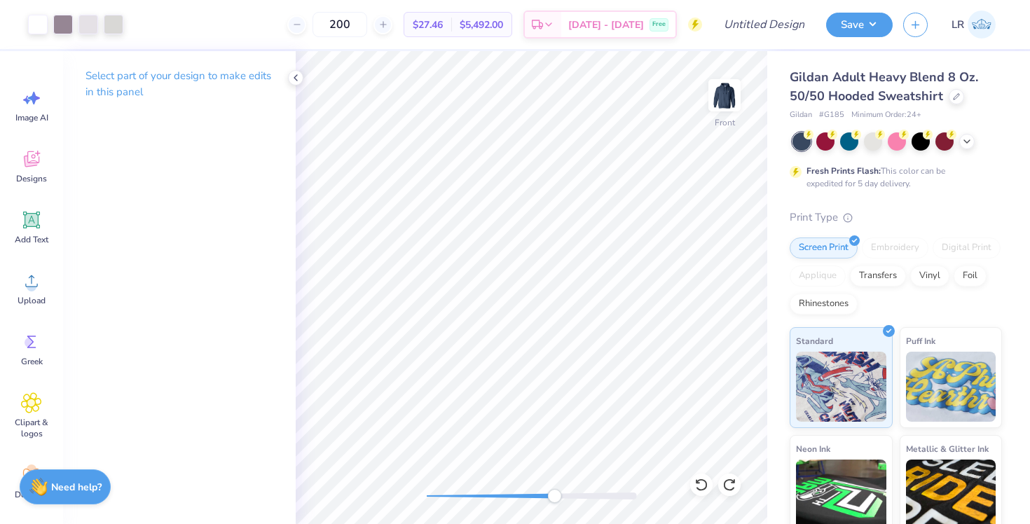
click at [582, 493] on div at bounding box center [532, 496] width 210 height 7
click at [607, 495] on div at bounding box center [532, 496] width 210 height 7
click at [569, 500] on div at bounding box center [532, 496] width 210 height 14
click at [812, 44] on div "Design Title" at bounding box center [764, 24] width 103 height 49
click at [436, 487] on div "Front" at bounding box center [532, 287] width 472 height 473
